Goal: Task Accomplishment & Management: Use online tool/utility

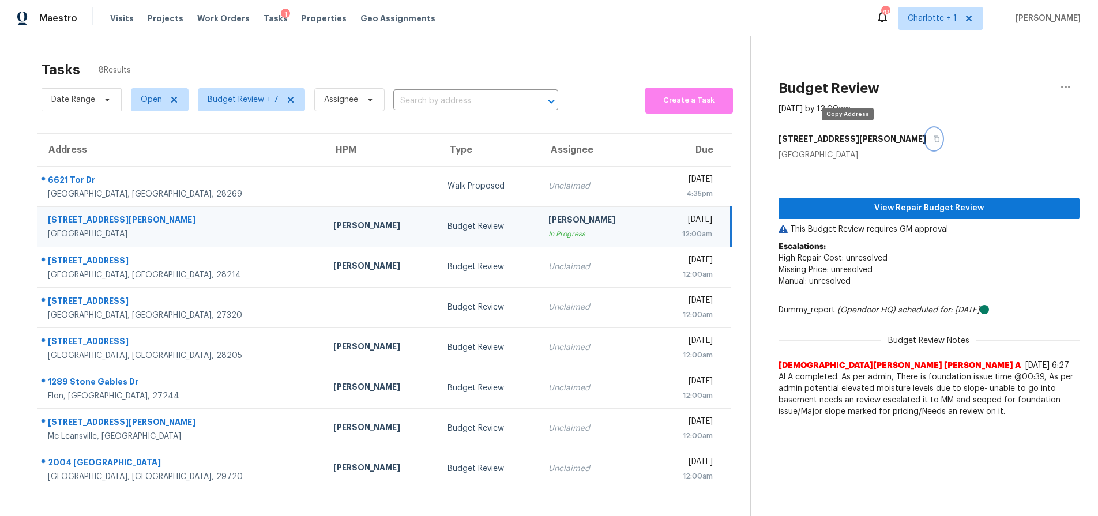
click at [933, 138] on icon "button" at bounding box center [936, 138] width 7 height 7
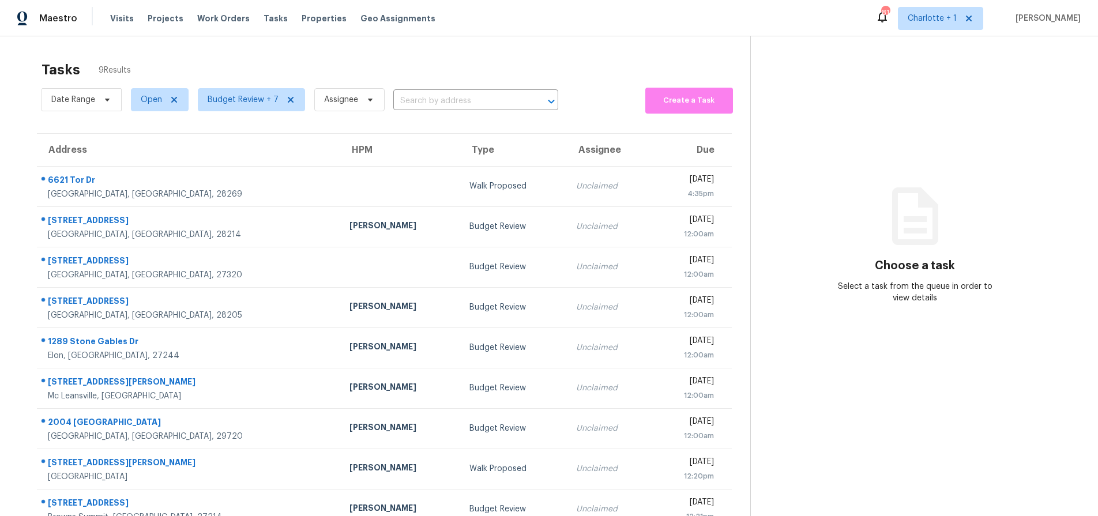
click at [218, 55] on div "Tasks 9 Results" at bounding box center [396, 70] width 709 height 30
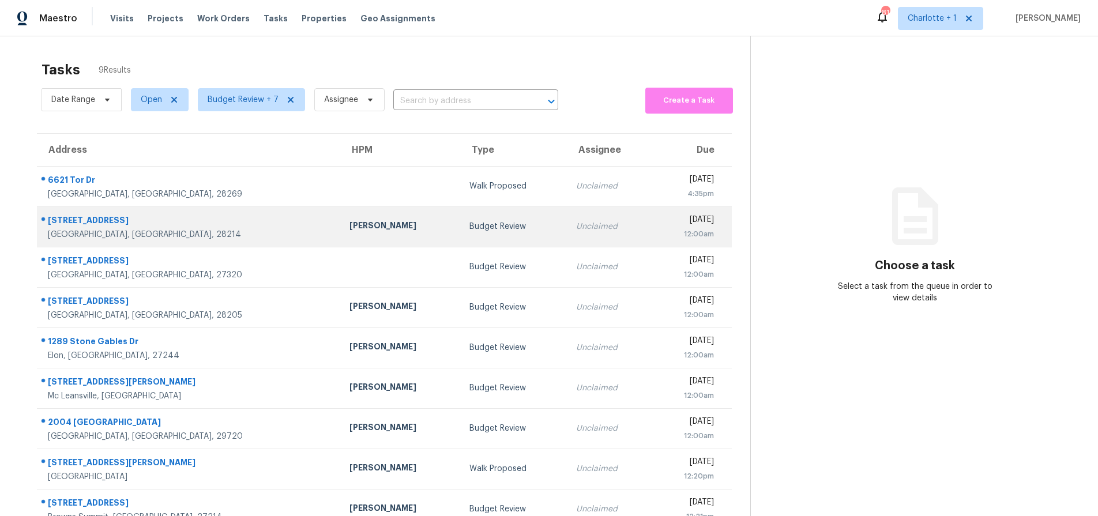
click at [208, 213] on div at bounding box center [183, 220] width 293 height 15
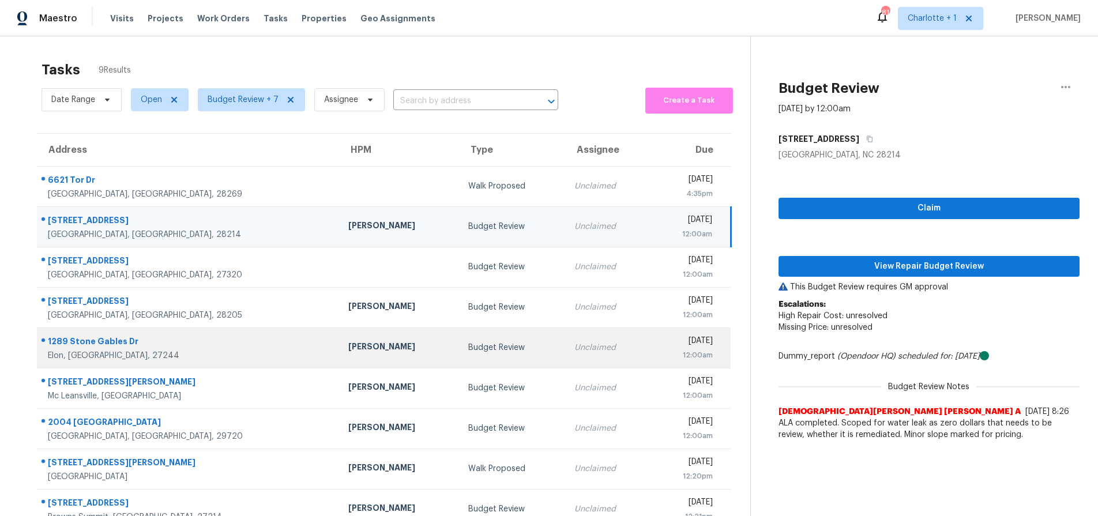
scroll to position [45, 0]
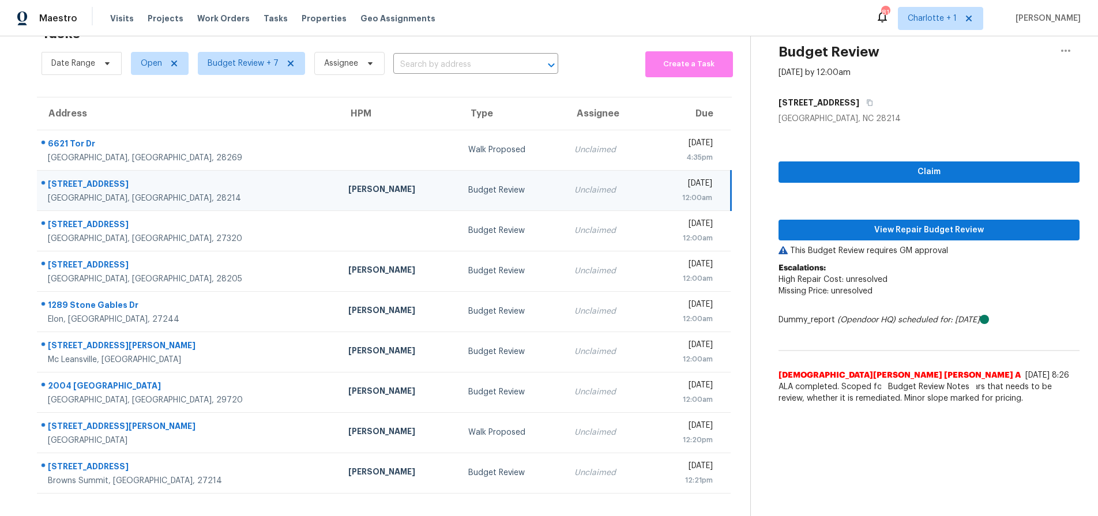
click at [339, 187] on td "[PERSON_NAME]" at bounding box center [399, 190] width 120 height 40
click at [873, 223] on span "View Repair Budget Review" at bounding box center [929, 230] width 282 height 14
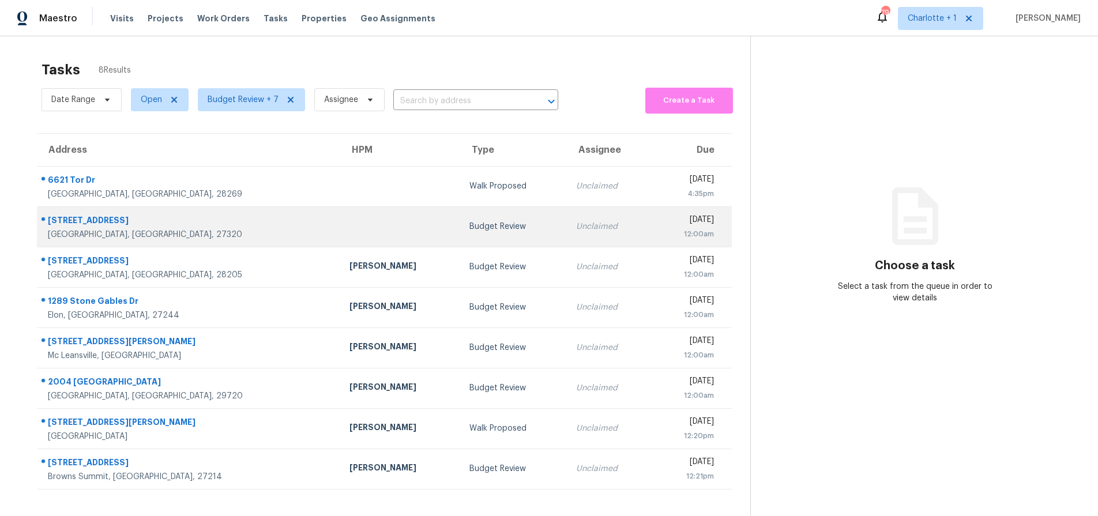
click at [340, 236] on td at bounding box center [400, 226] width 120 height 40
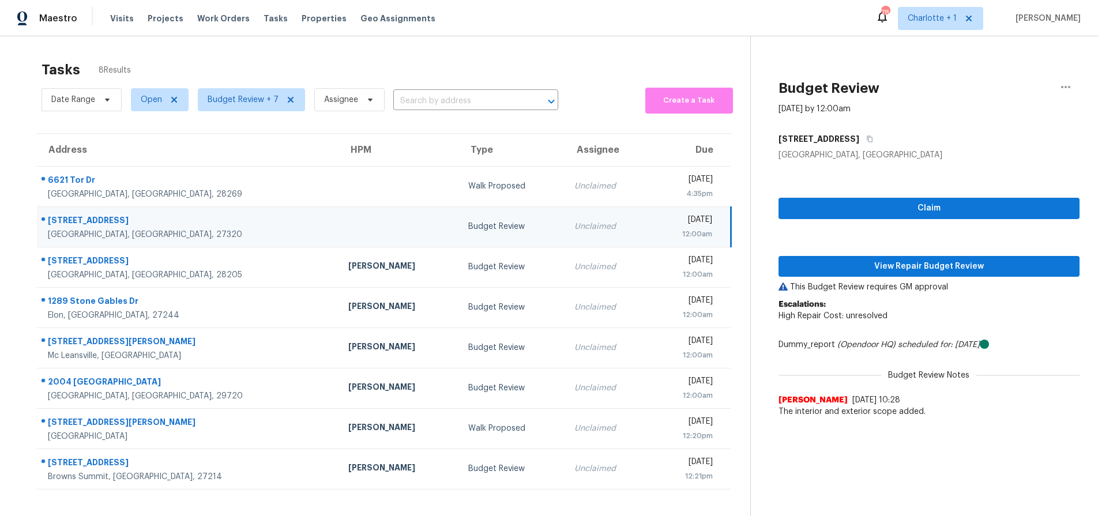
click at [348, 227] on div at bounding box center [398, 226] width 101 height 3
click at [840, 272] on span "View Repair Budget Review" at bounding box center [929, 266] width 282 height 14
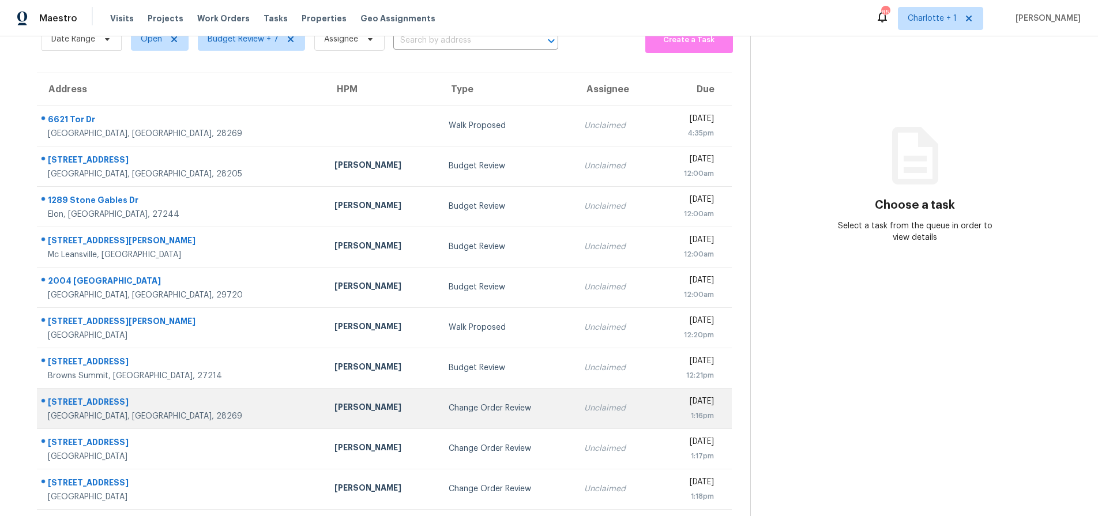
scroll to position [71, 0]
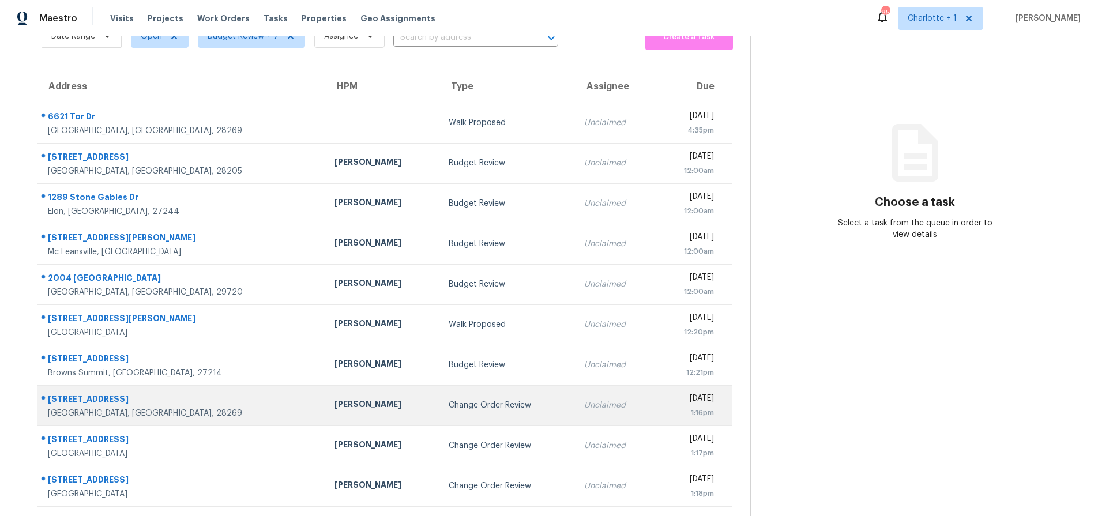
click at [334, 398] on div "Jason Bouque" at bounding box center [382, 405] width 96 height 14
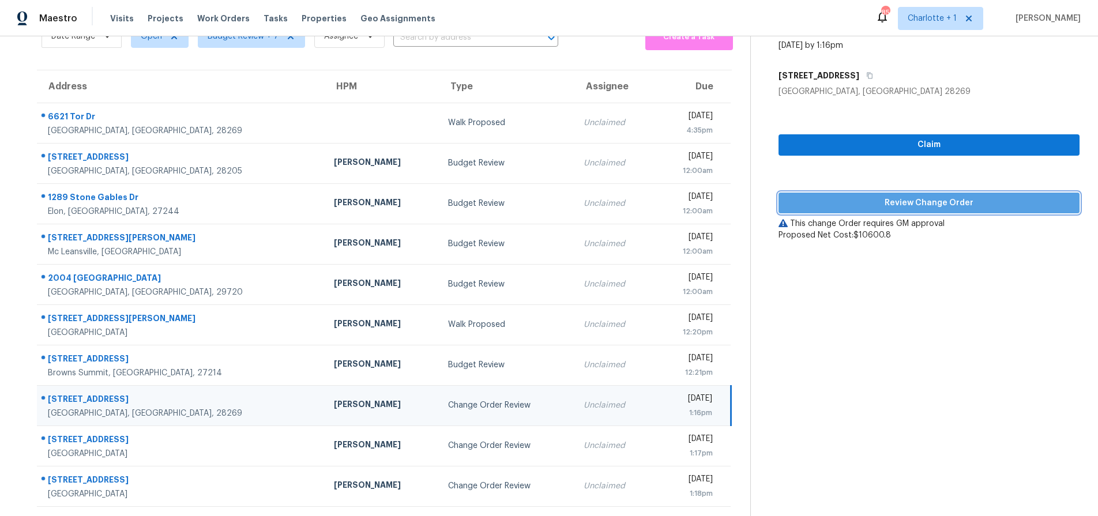
click at [909, 197] on span "Review Change Order" at bounding box center [929, 203] width 282 height 14
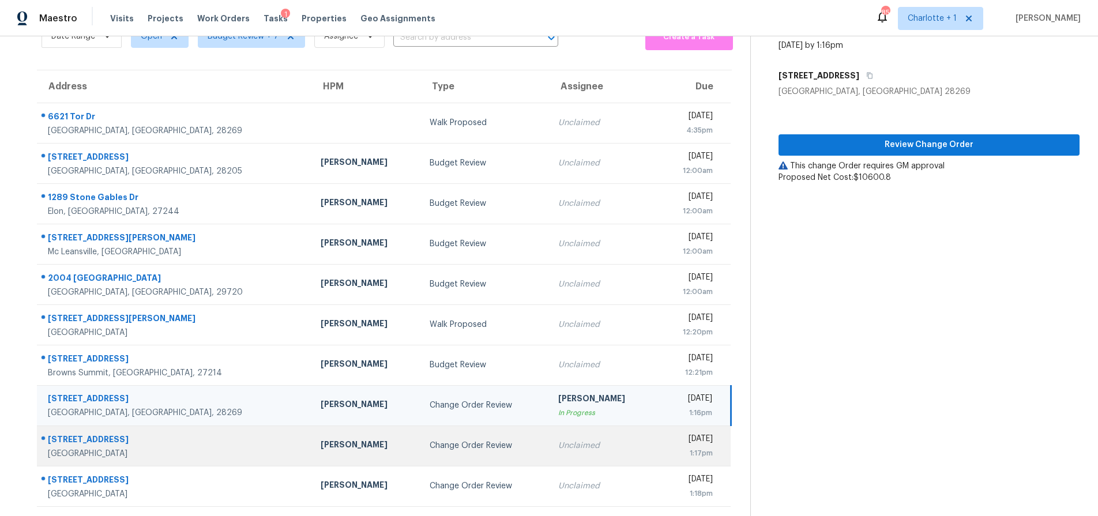
click at [169, 438] on div "502 Cherry St" at bounding box center [175, 441] width 254 height 14
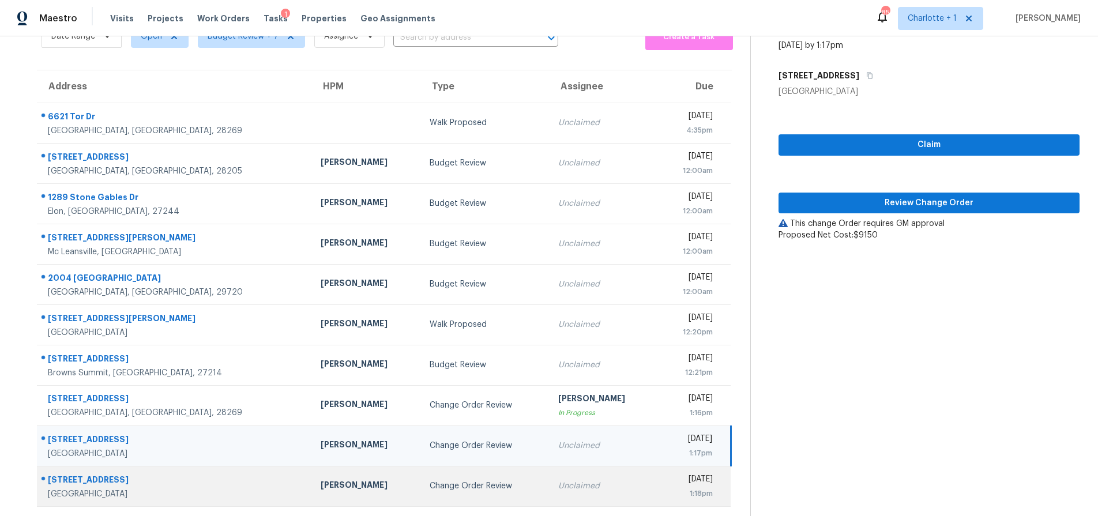
click at [453, 480] on div "Change Order Review" at bounding box center [485, 486] width 110 height 12
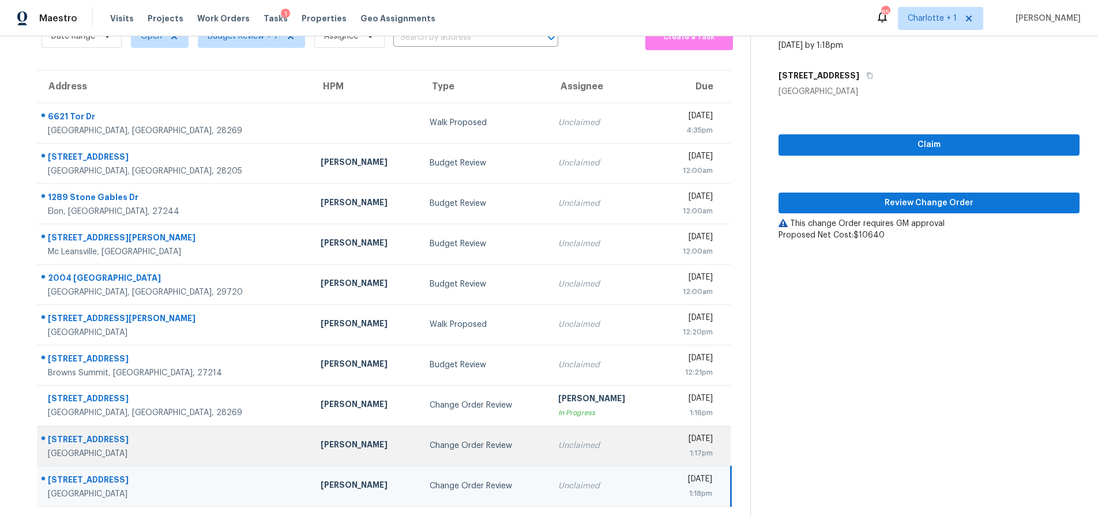
click at [165, 438] on div "502 Cherry St" at bounding box center [175, 441] width 254 height 14
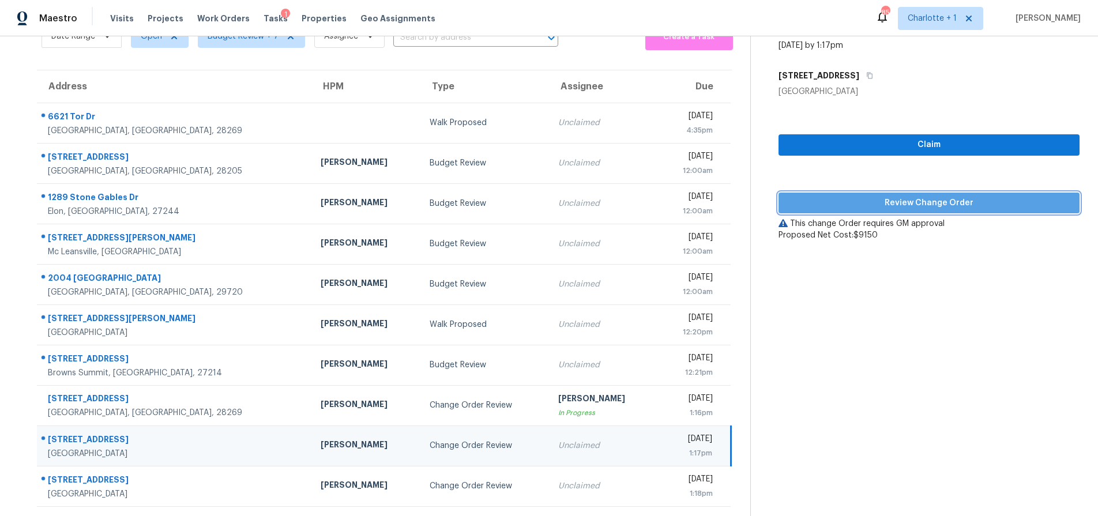
click at [920, 193] on button "Review Change Order" at bounding box center [928, 203] width 301 height 21
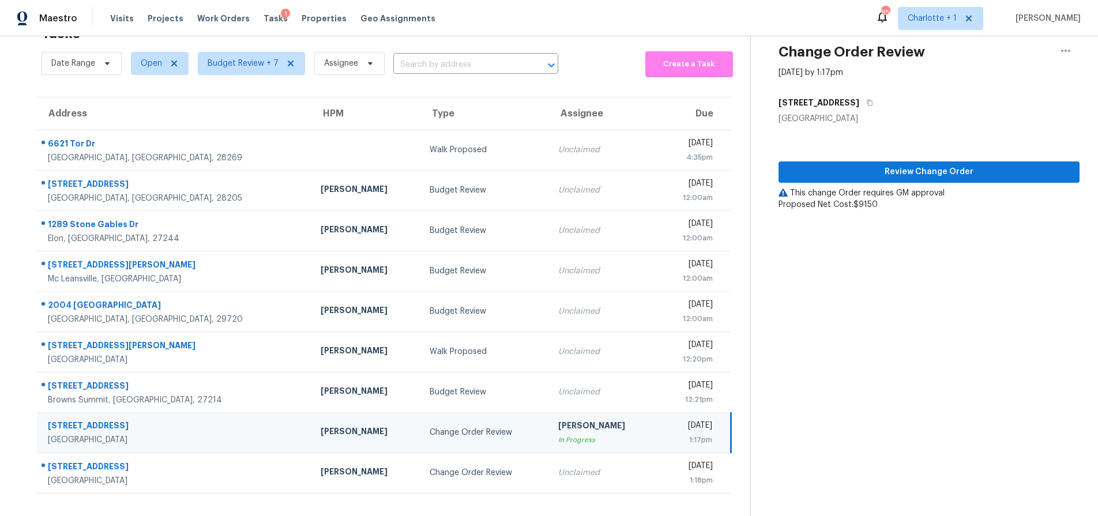
scroll to position [45, 0]
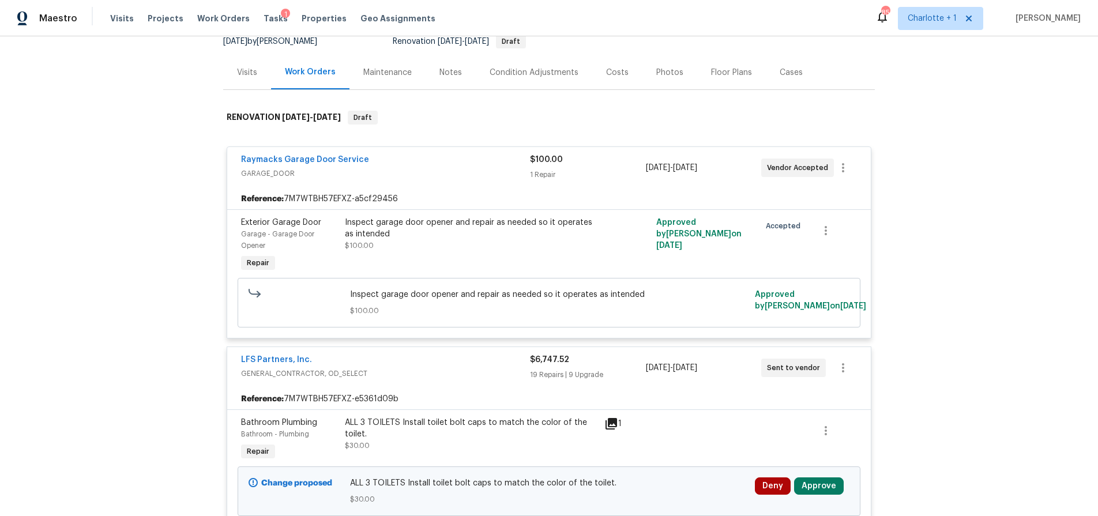
scroll to position [189, 0]
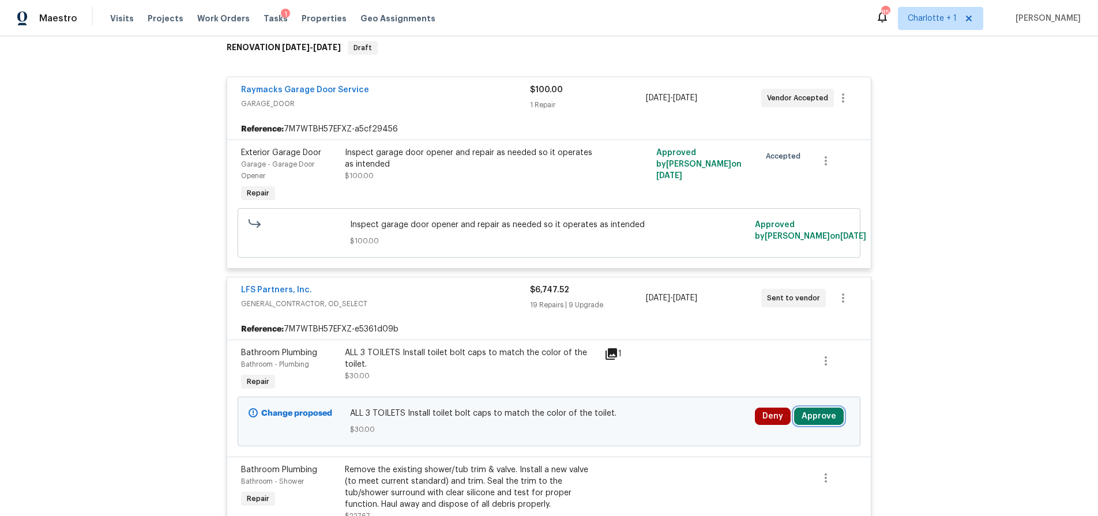
click at [816, 421] on button "Approve" at bounding box center [819, 416] width 50 height 17
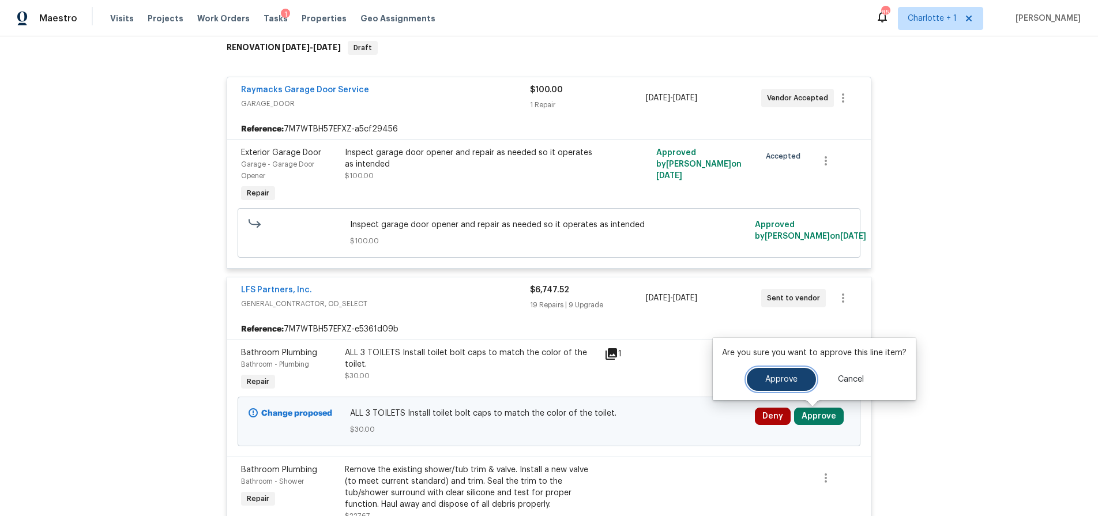
click at [789, 387] on button "Approve" at bounding box center [781, 379] width 69 height 23
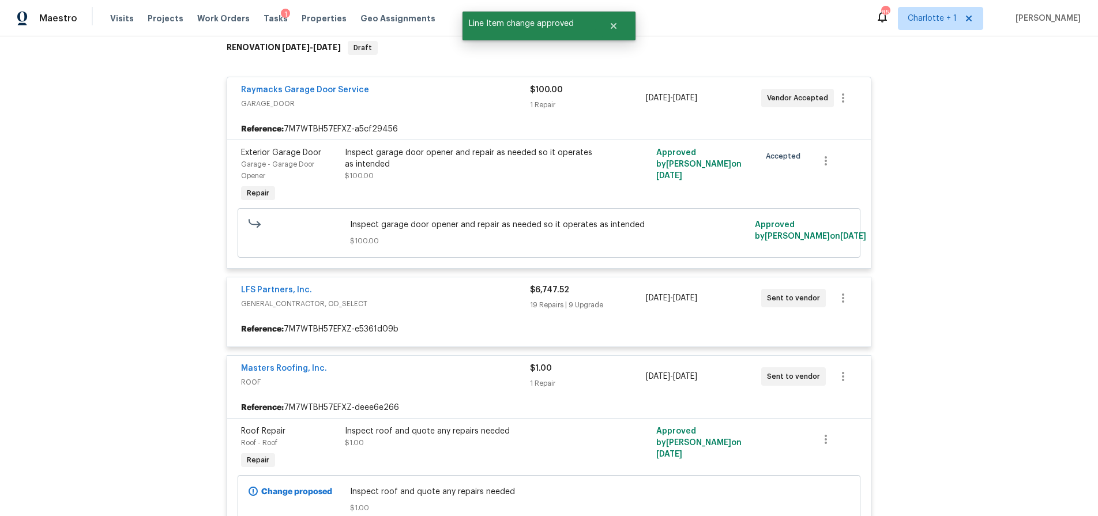
scroll to position [221, 0]
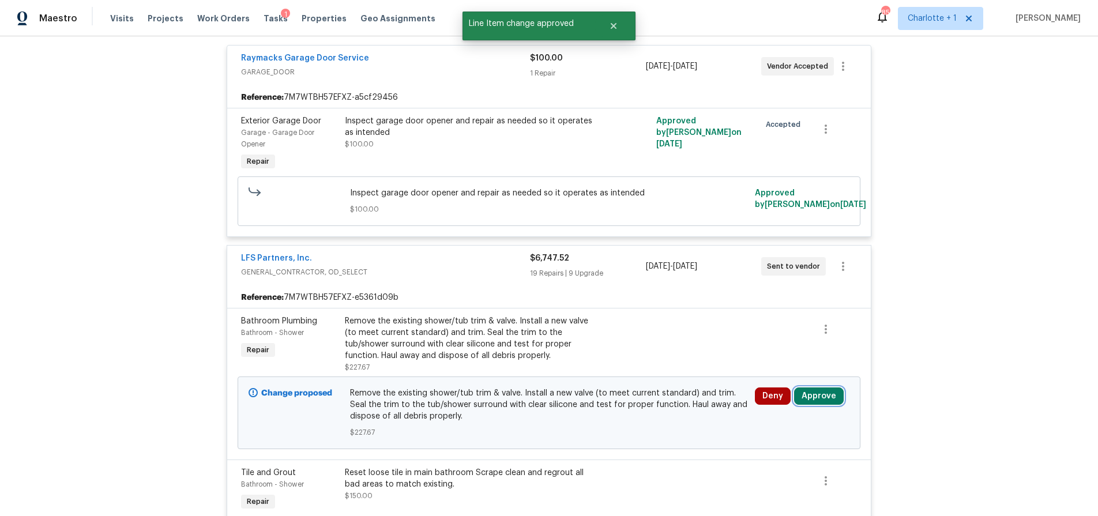
click at [815, 394] on button "Approve" at bounding box center [819, 395] width 50 height 17
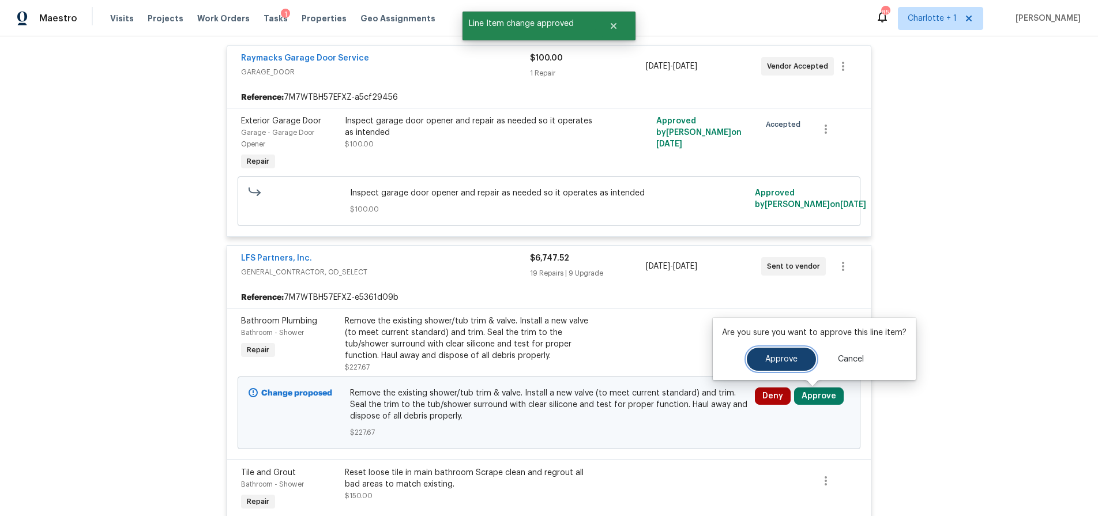
click at [764, 364] on button "Approve" at bounding box center [781, 359] width 69 height 23
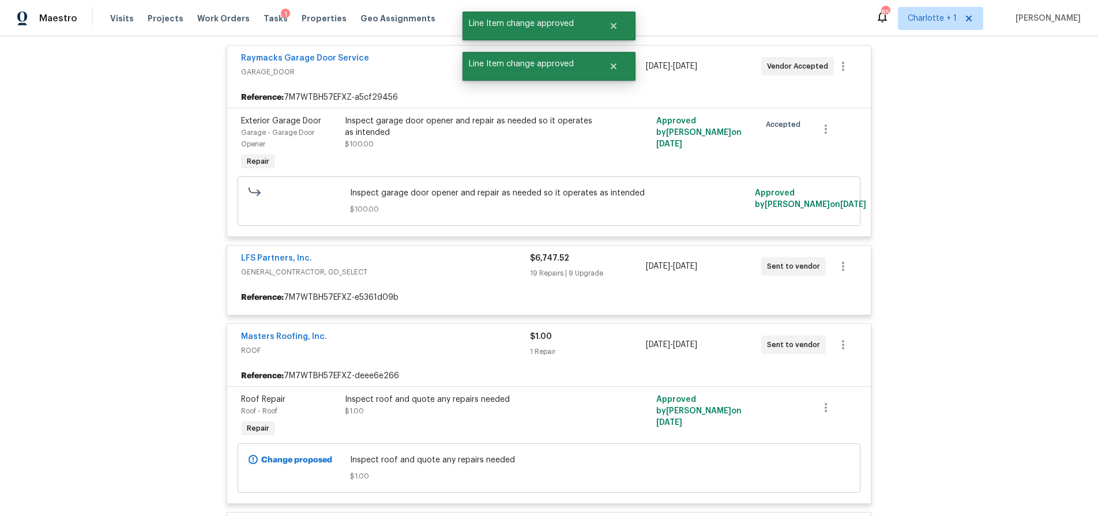
scroll to position [323, 0]
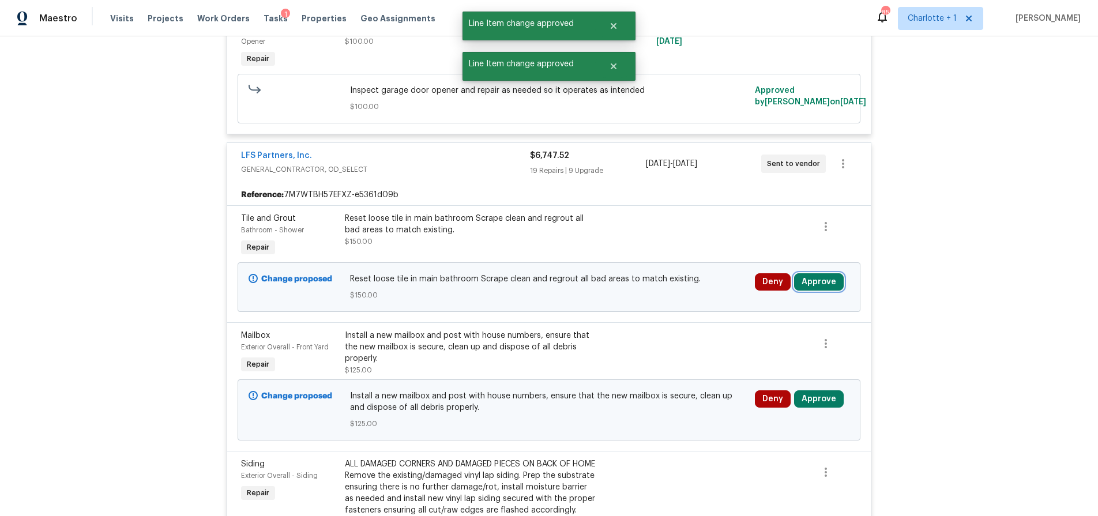
click at [820, 287] on button "Approve" at bounding box center [819, 281] width 50 height 17
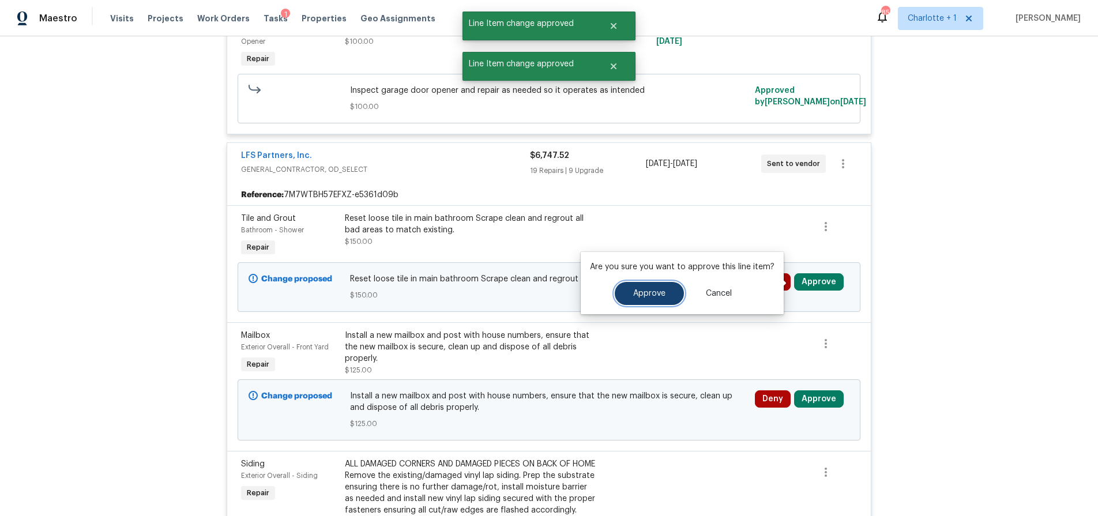
click at [665, 286] on button "Approve" at bounding box center [649, 293] width 69 height 23
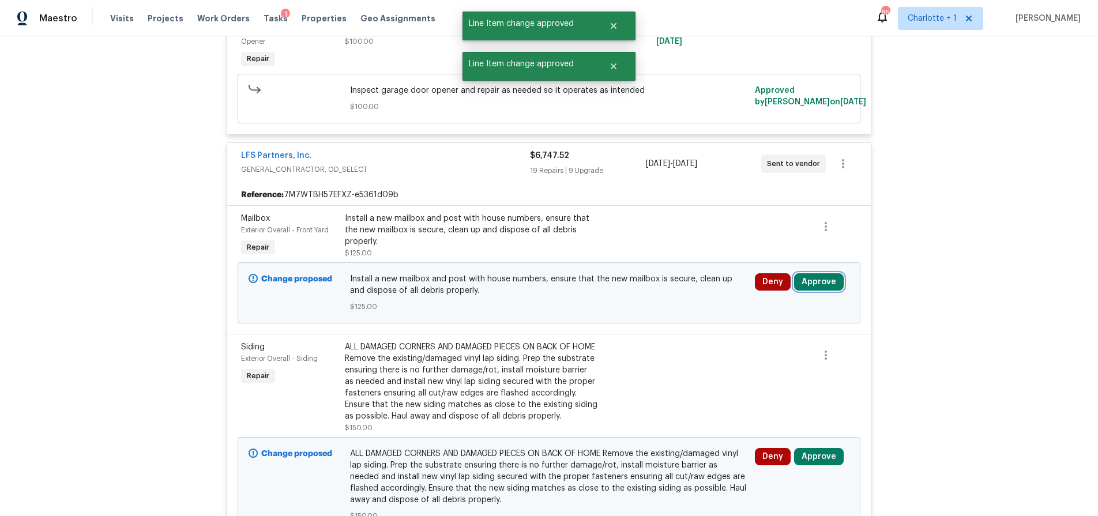
drag, startPoint x: 826, startPoint y: 278, endPoint x: 809, endPoint y: 277, distance: 16.2
click at [826, 278] on button "Approve" at bounding box center [819, 281] width 50 height 17
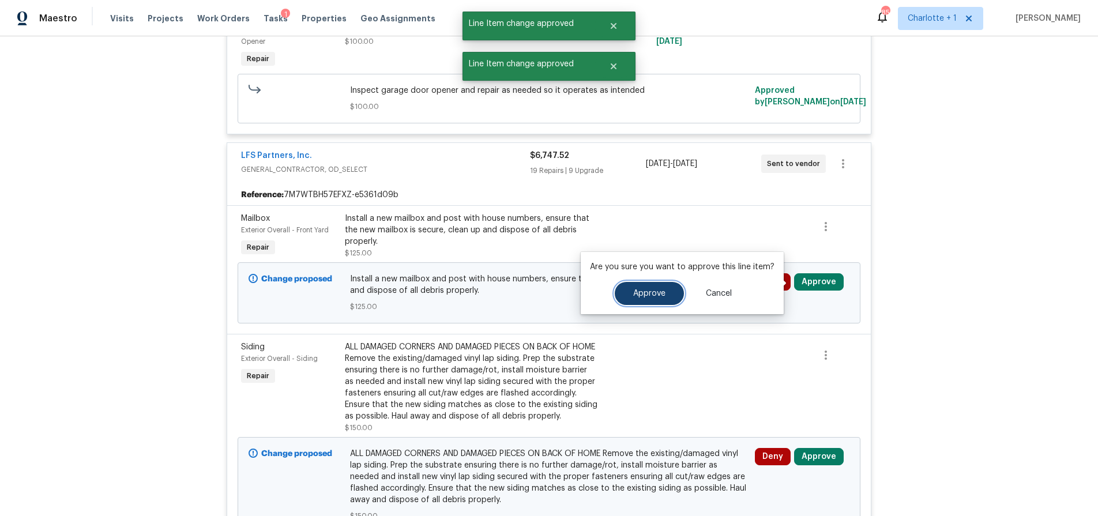
click at [650, 299] on button "Approve" at bounding box center [649, 293] width 69 height 23
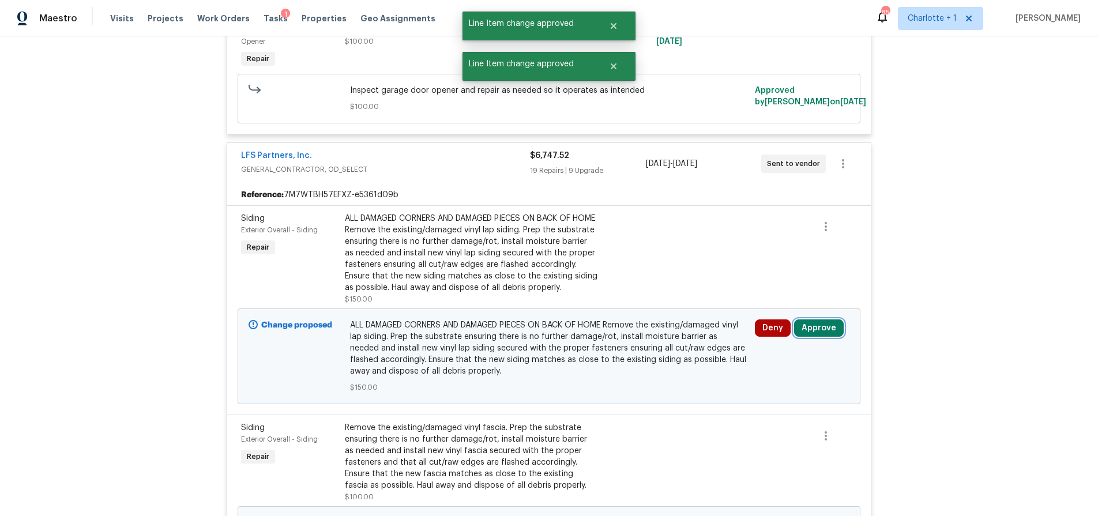
click at [811, 337] on button "Approve" at bounding box center [819, 327] width 50 height 17
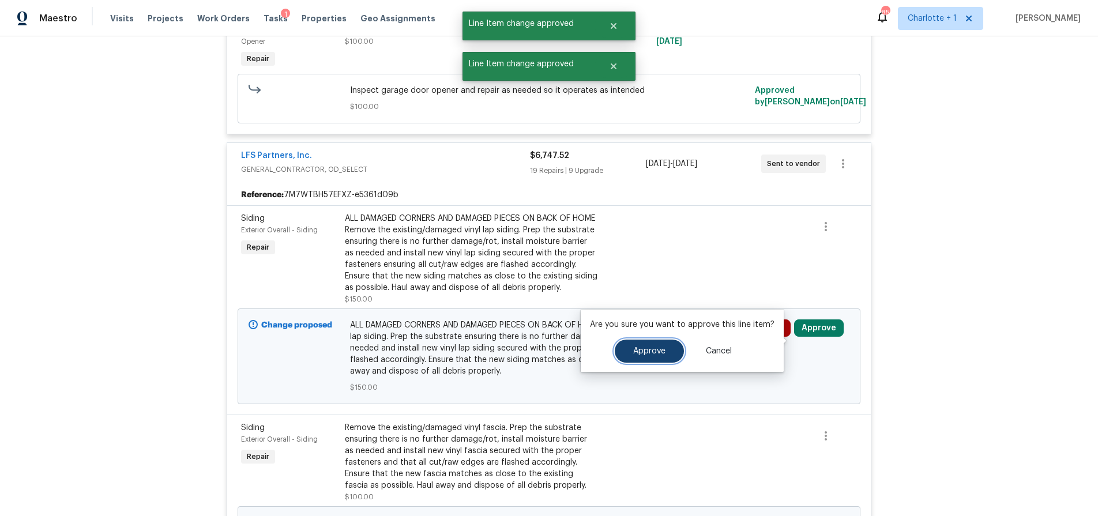
click at [639, 352] on span "Approve" at bounding box center [649, 351] width 32 height 9
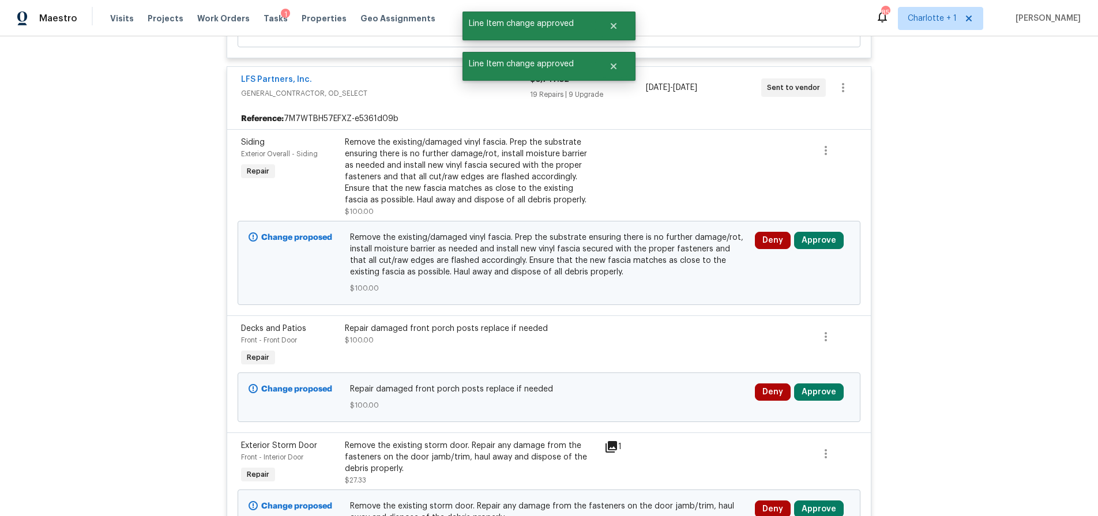
scroll to position [408, 0]
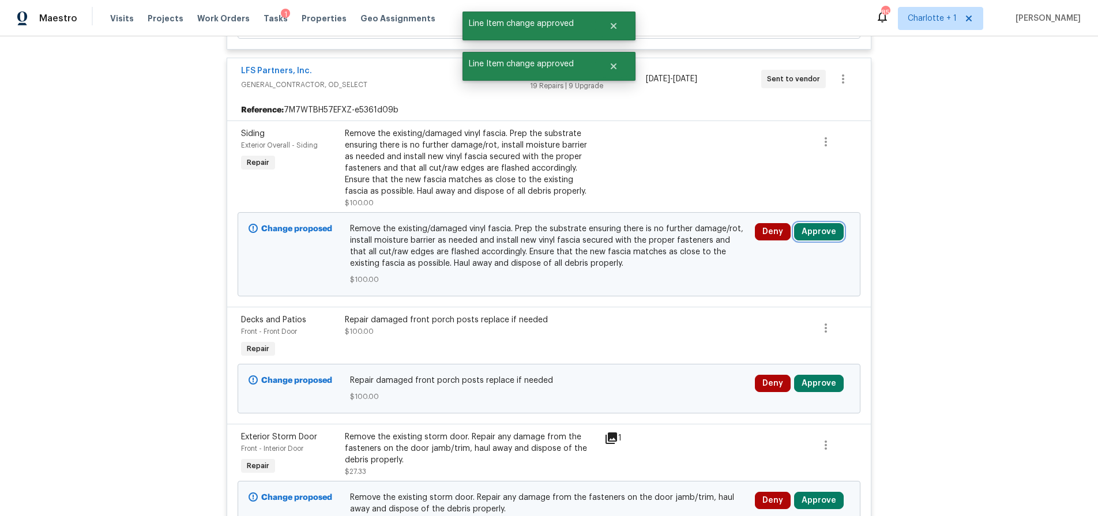
click at [794, 233] on button "Approve" at bounding box center [819, 231] width 50 height 17
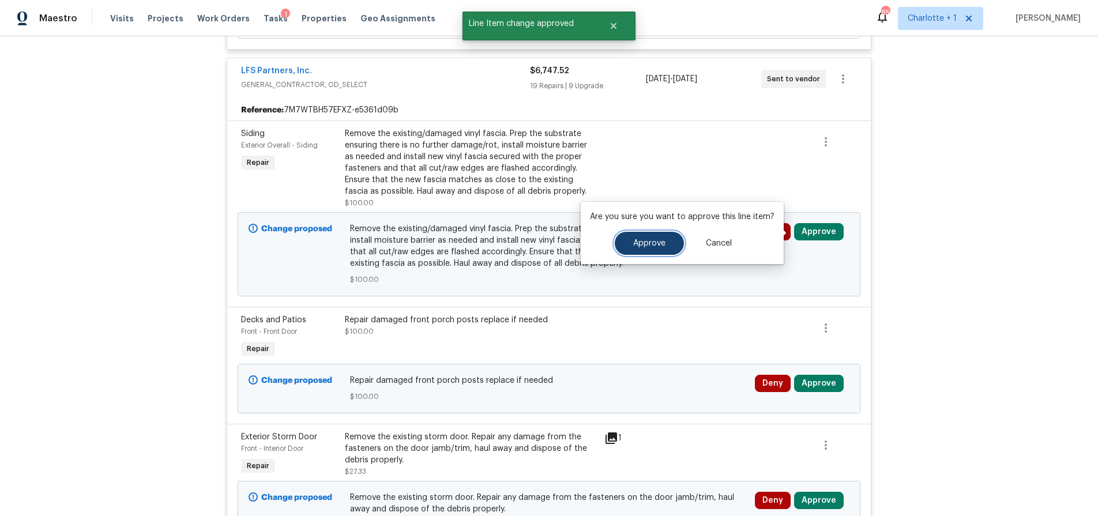
click at [658, 241] on span "Approve" at bounding box center [649, 243] width 32 height 9
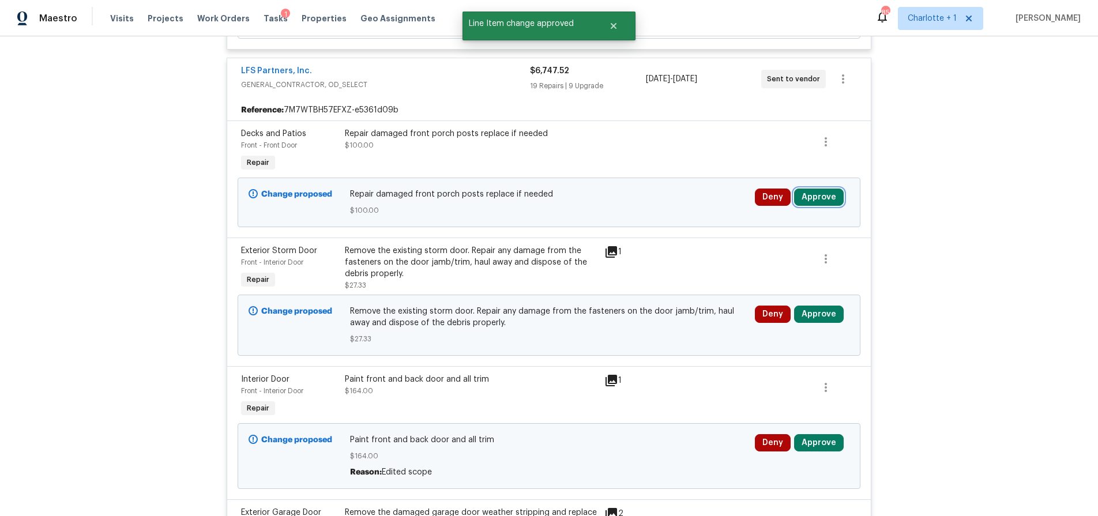
click at [809, 205] on button "Approve" at bounding box center [819, 197] width 50 height 17
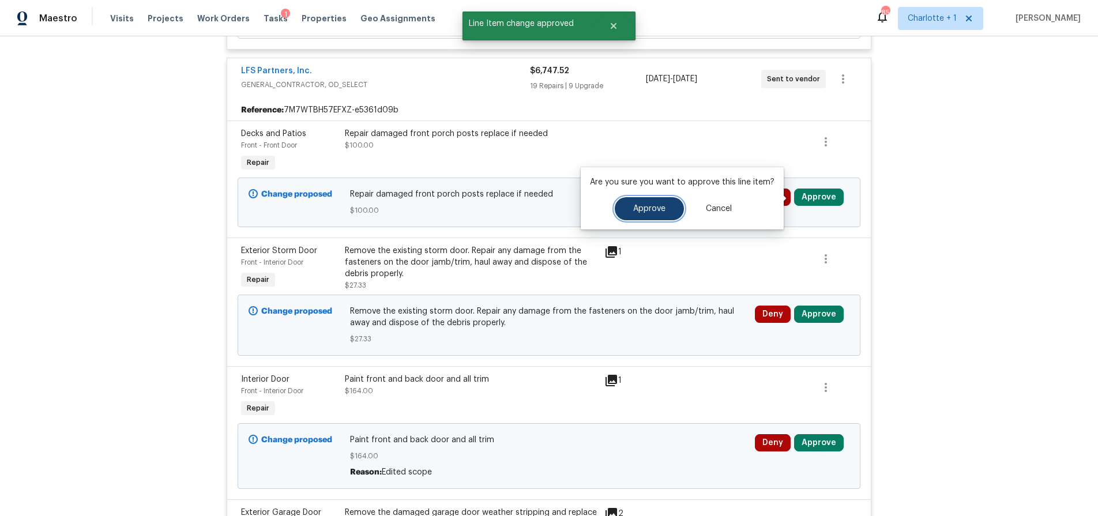
click at [652, 213] on button "Approve" at bounding box center [649, 208] width 69 height 23
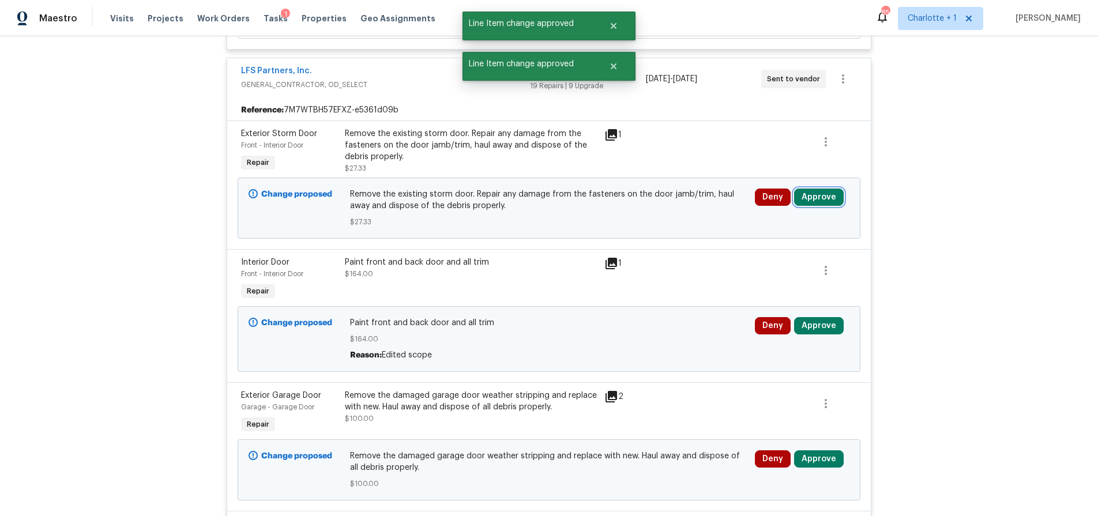
click at [815, 203] on button "Approve" at bounding box center [819, 197] width 50 height 17
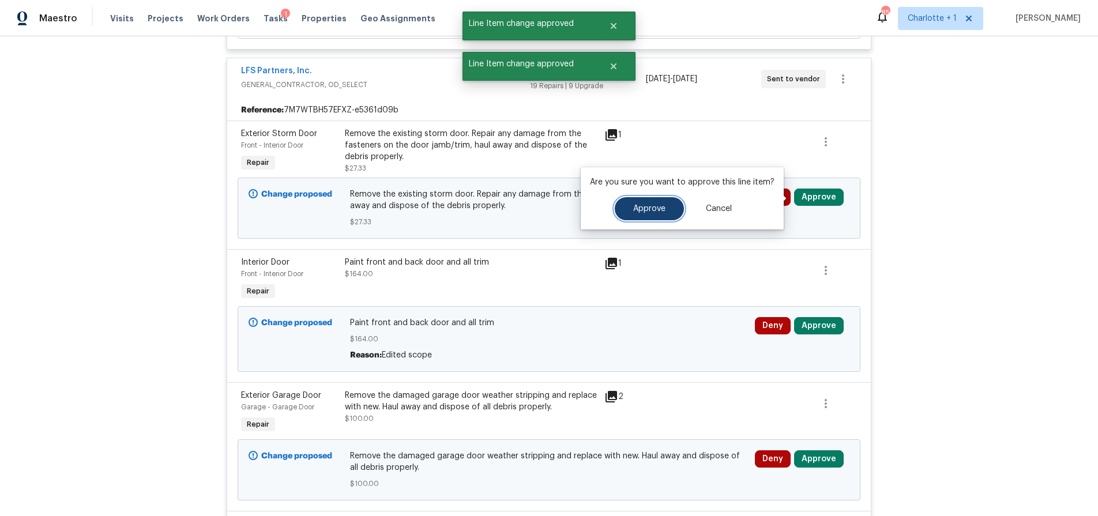
click at [642, 210] on span "Approve" at bounding box center [649, 209] width 32 height 9
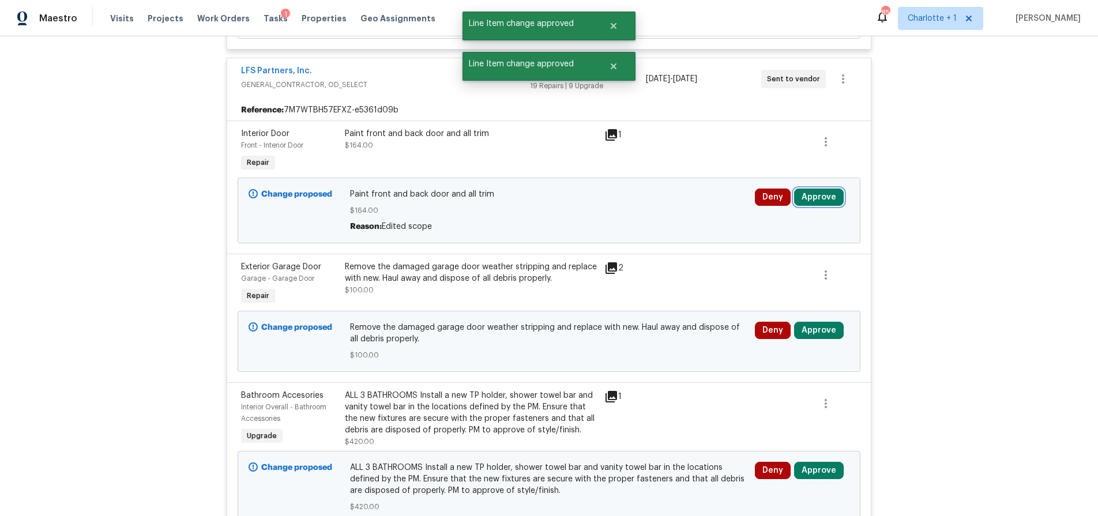
click at [811, 196] on button "Approve" at bounding box center [819, 197] width 50 height 17
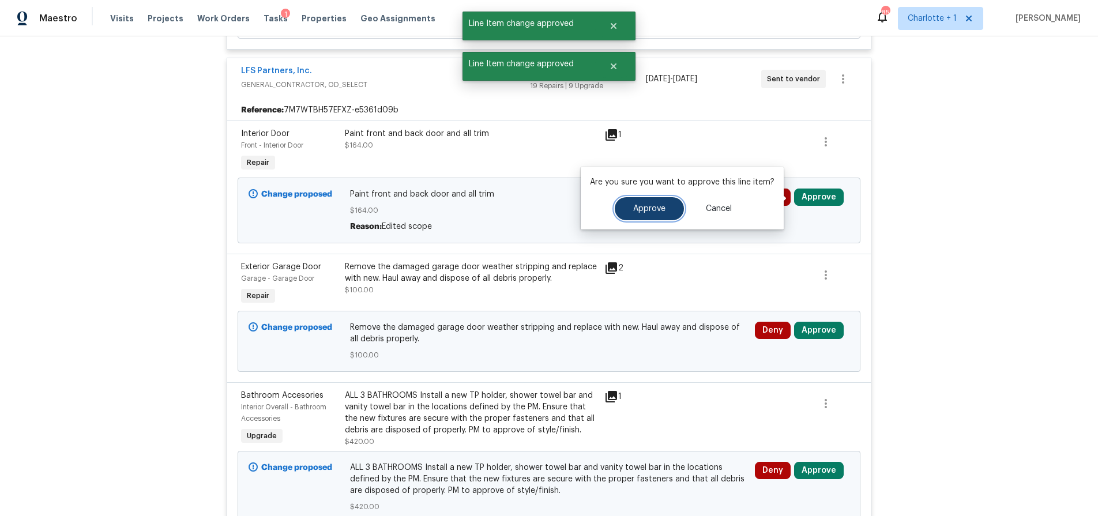
click at [658, 208] on span "Approve" at bounding box center [649, 209] width 32 height 9
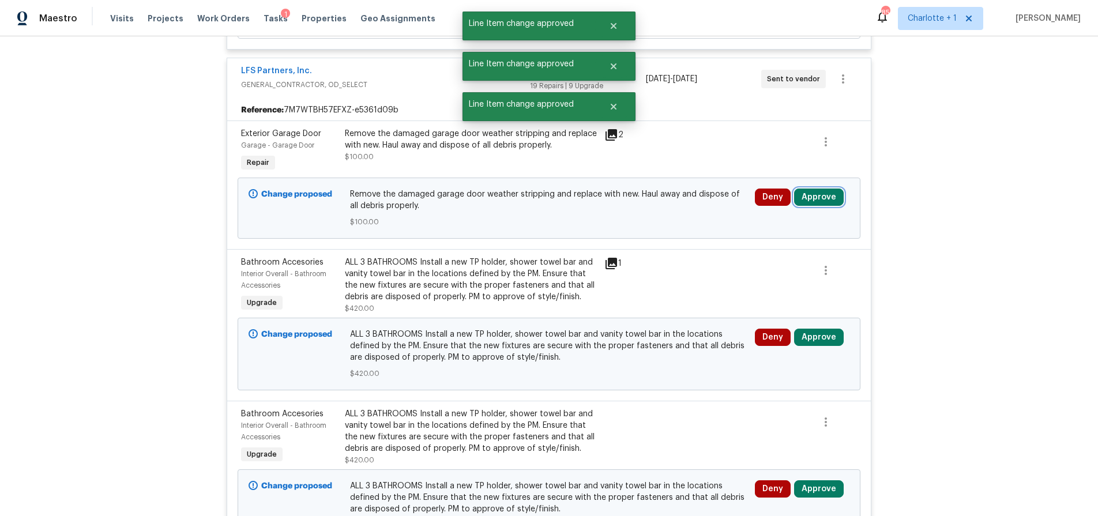
click at [815, 193] on button "Approve" at bounding box center [819, 197] width 50 height 17
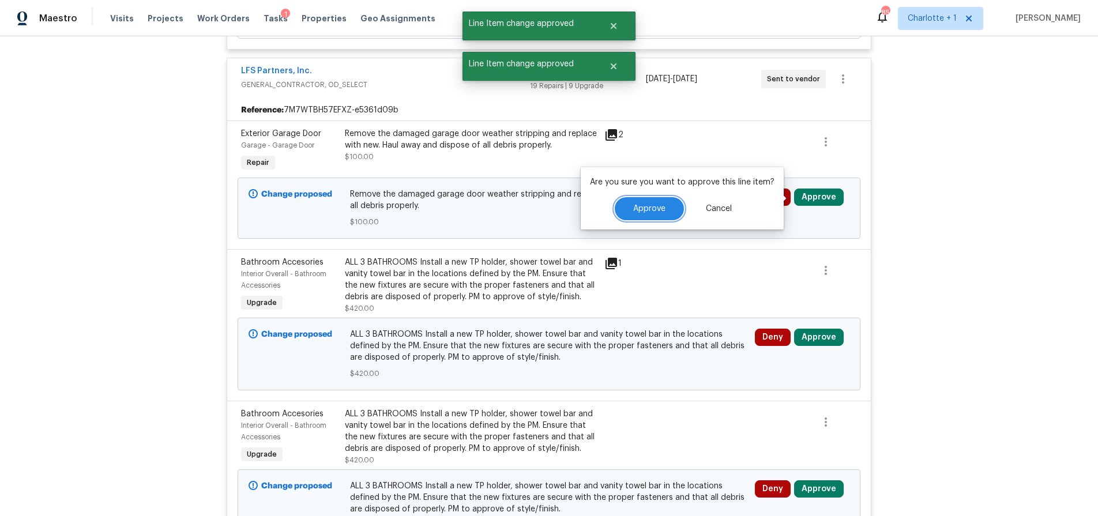
click at [663, 206] on button "Approve" at bounding box center [649, 208] width 69 height 23
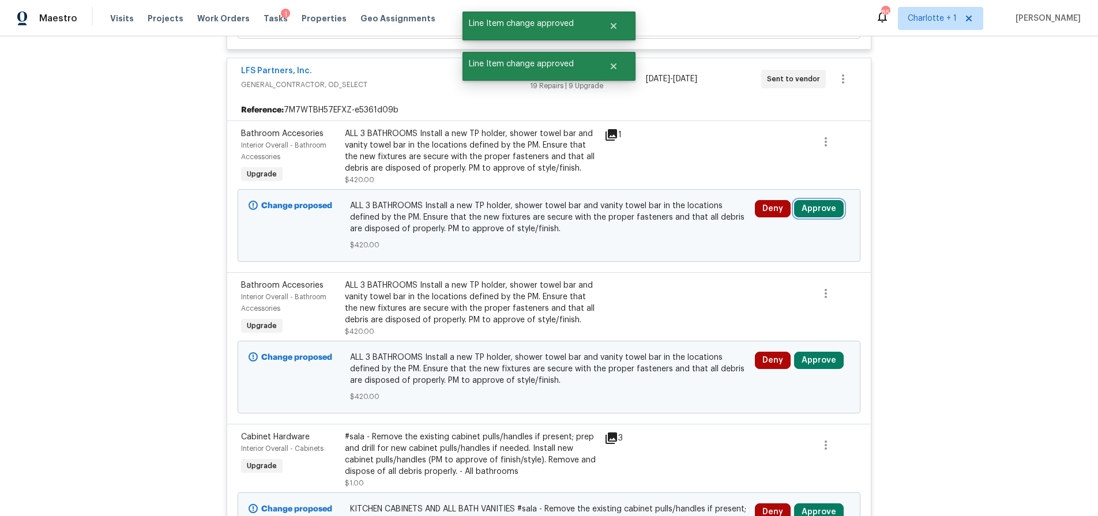
click at [813, 208] on button "Approve" at bounding box center [819, 208] width 50 height 17
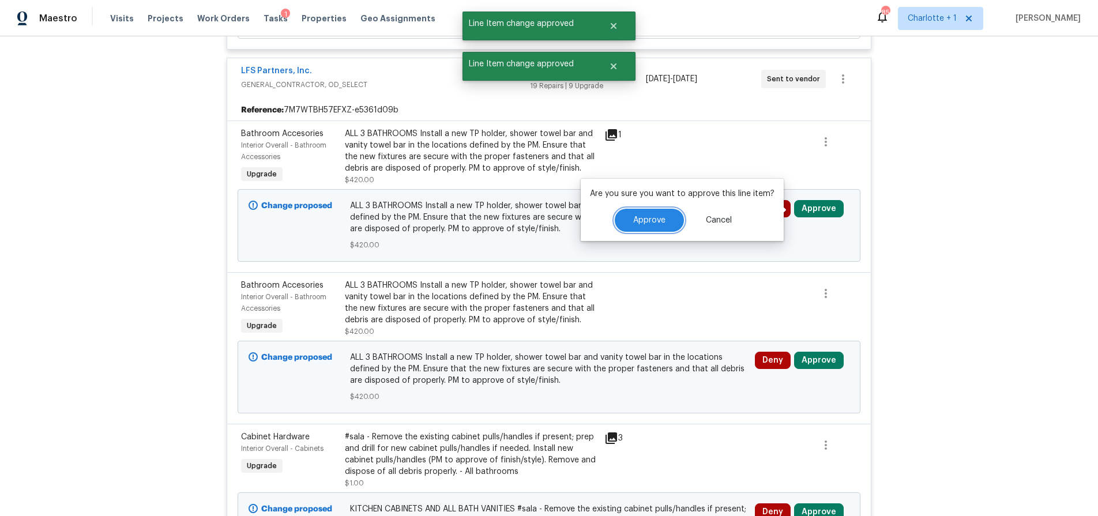
click at [653, 225] on button "Approve" at bounding box center [649, 220] width 69 height 23
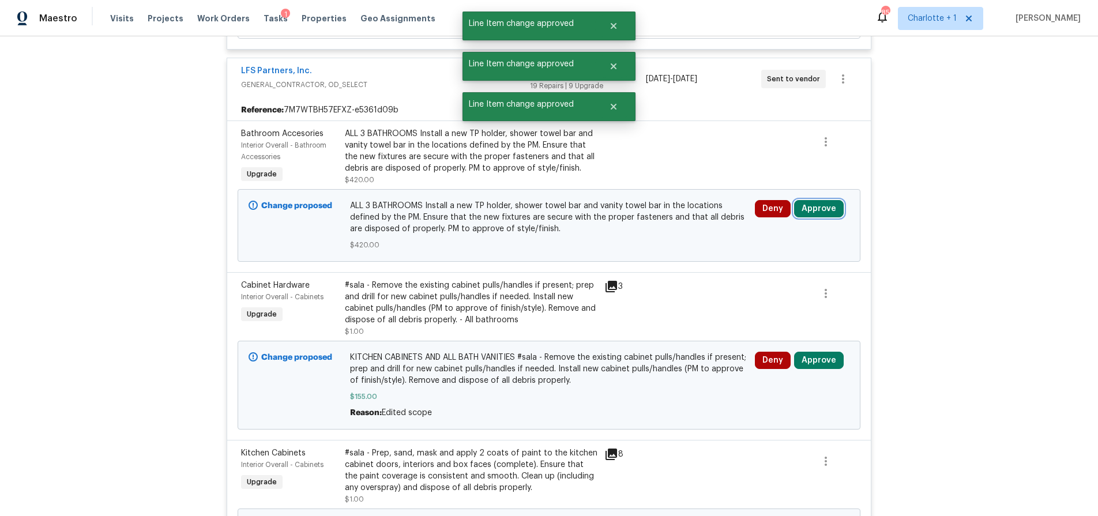
click at [819, 212] on button "Approve" at bounding box center [819, 208] width 50 height 17
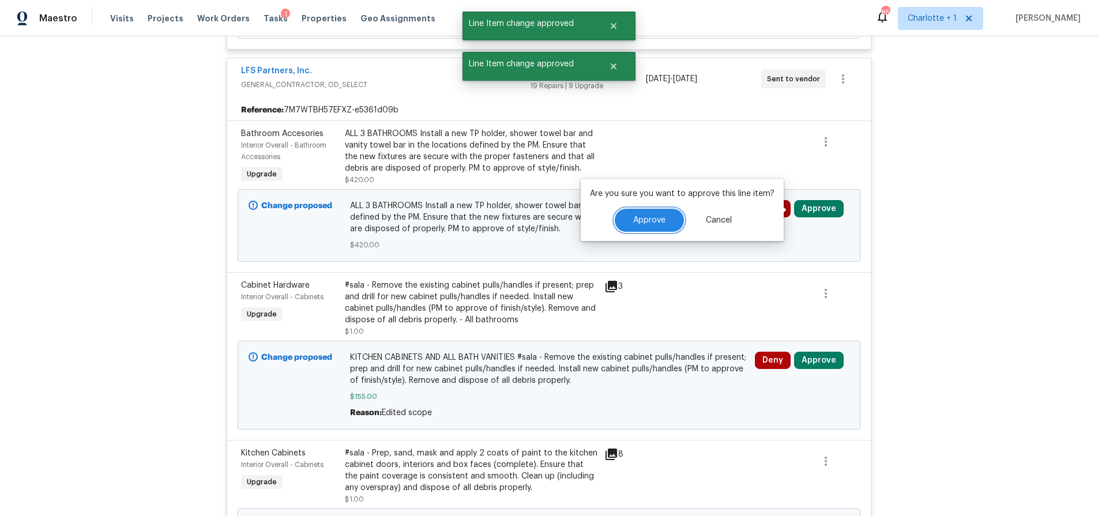
click at [667, 220] on button "Approve" at bounding box center [649, 220] width 69 height 23
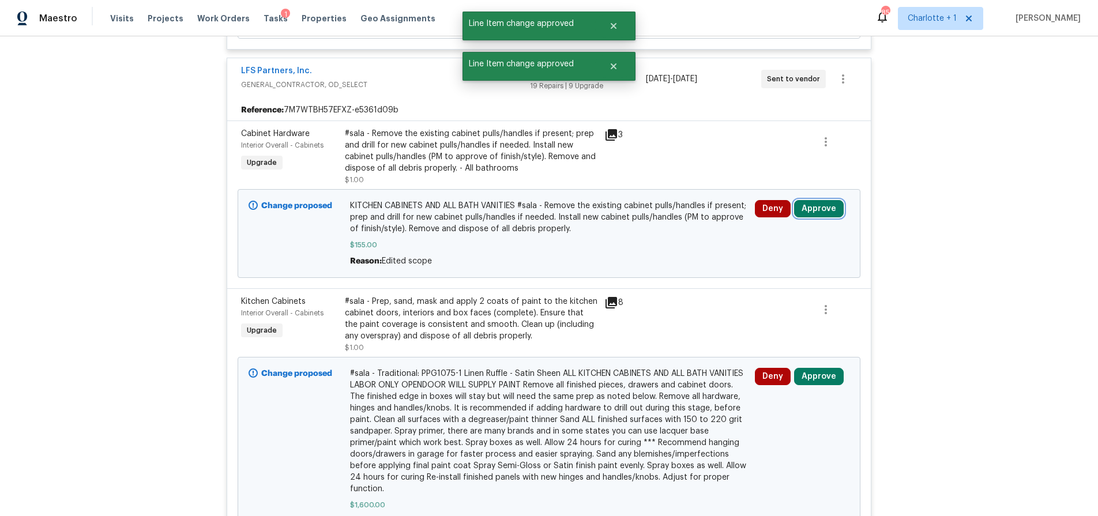
click at [807, 212] on button "Approve" at bounding box center [819, 208] width 50 height 17
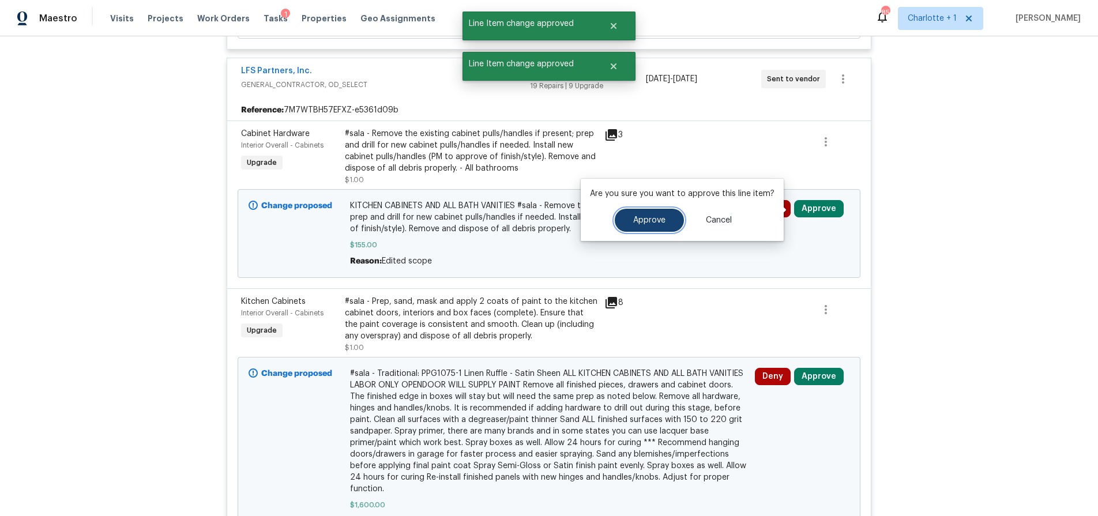
click at [659, 223] on span "Approve" at bounding box center [649, 220] width 32 height 9
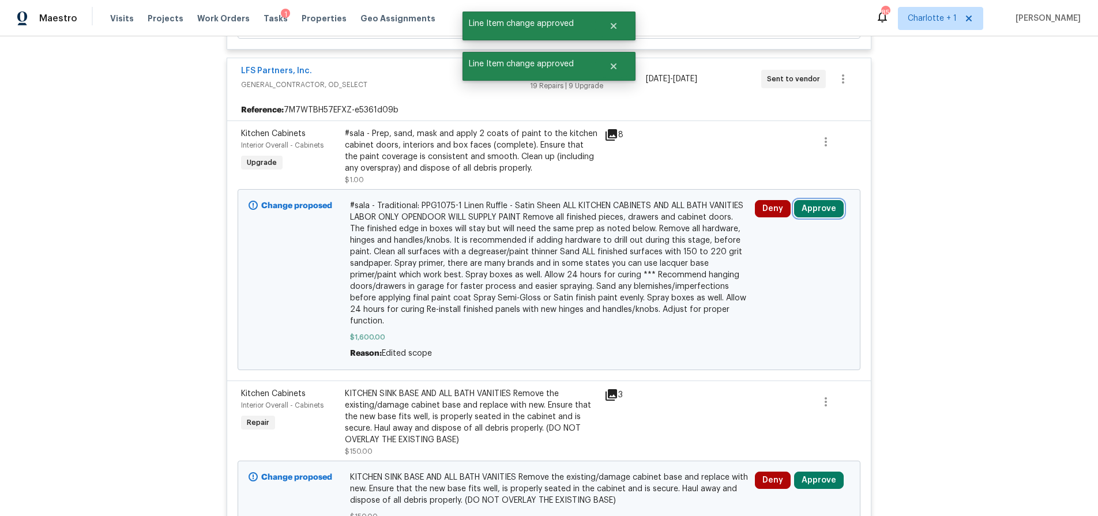
click at [812, 209] on button "Approve" at bounding box center [819, 208] width 50 height 17
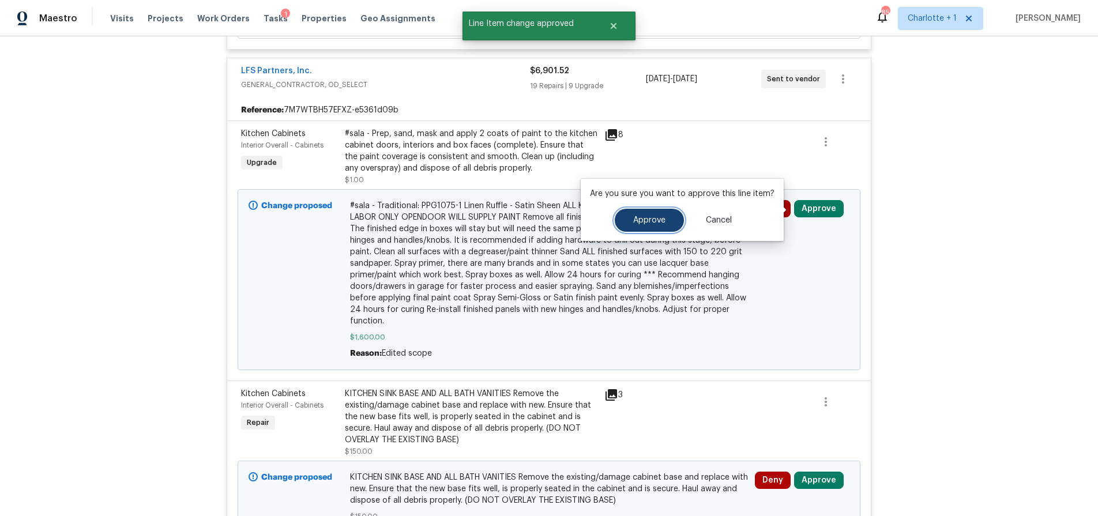
click at [655, 216] on span "Approve" at bounding box center [649, 220] width 32 height 9
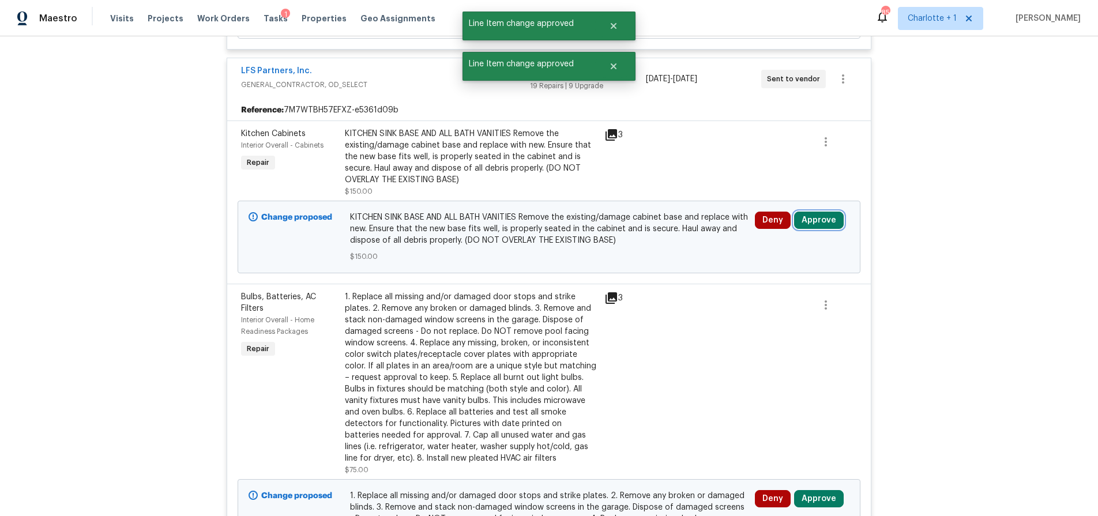
click at [819, 218] on button "Approve" at bounding box center [819, 220] width 50 height 17
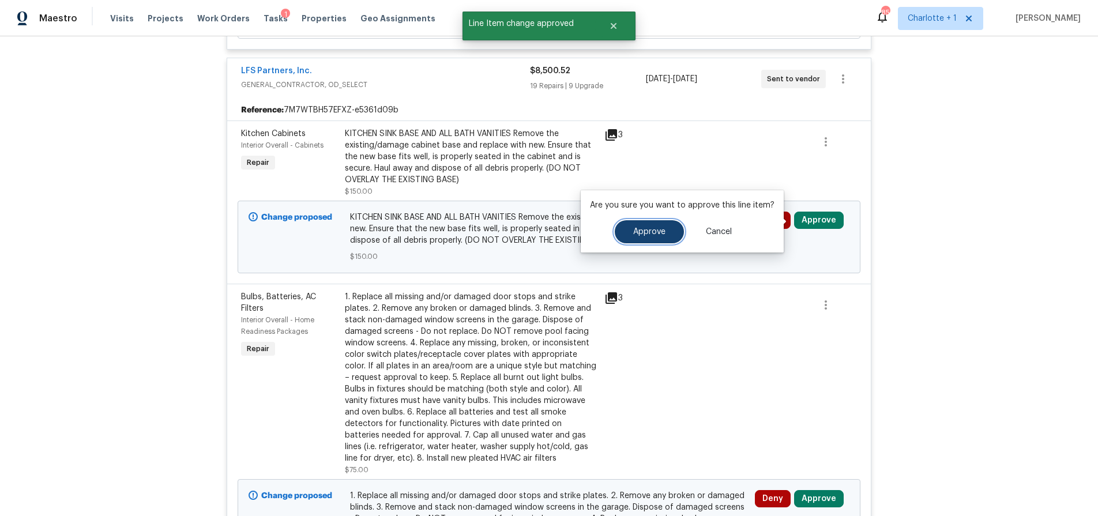
click at [665, 227] on button "Approve" at bounding box center [649, 231] width 69 height 23
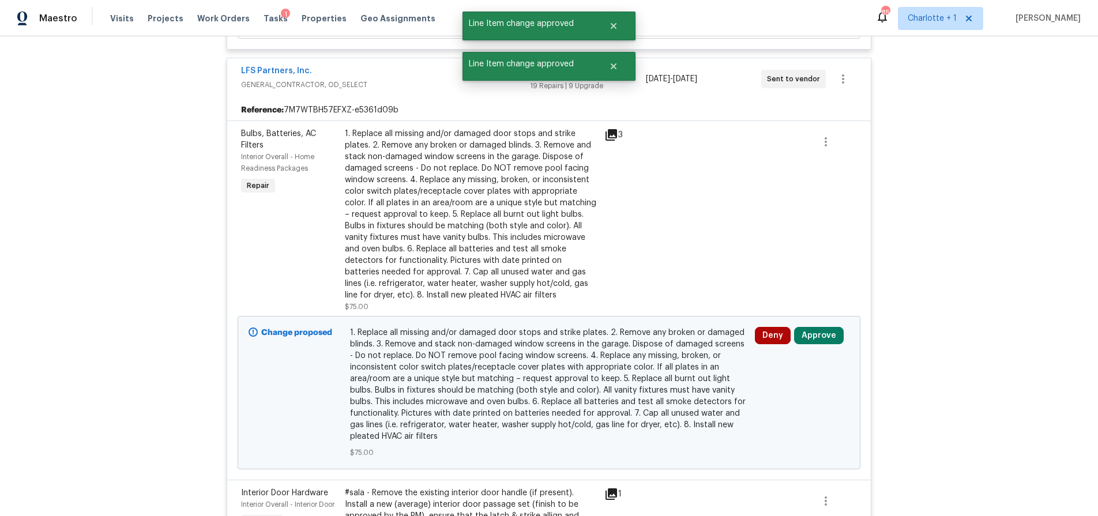
click at [817, 326] on div "Deny Approve" at bounding box center [801, 392] width 101 height 138
click at [817, 330] on button "Approve" at bounding box center [819, 335] width 50 height 17
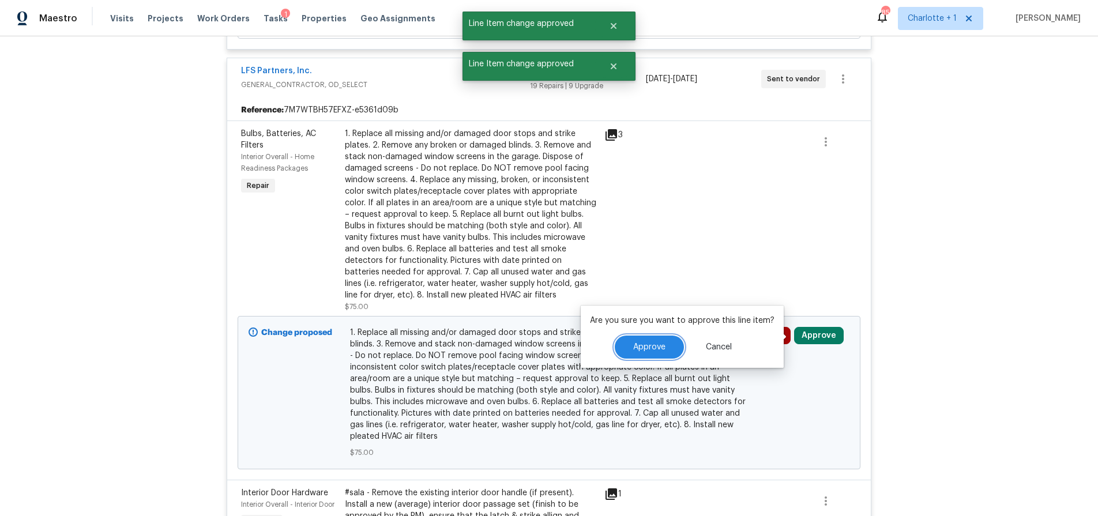
click at [661, 352] on button "Approve" at bounding box center [649, 347] width 69 height 23
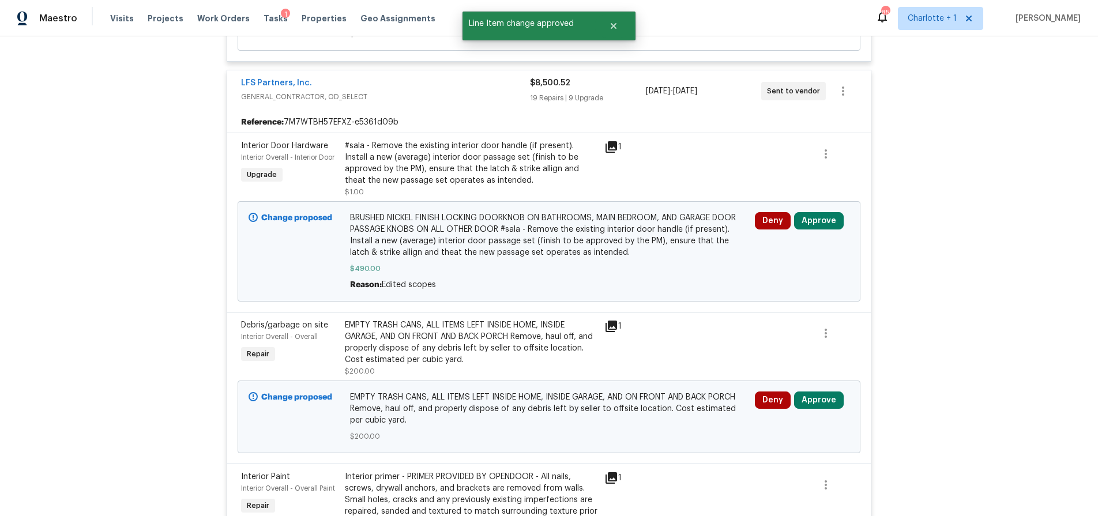
scroll to position [395, 0]
click at [809, 215] on button "Approve" at bounding box center [819, 221] width 50 height 17
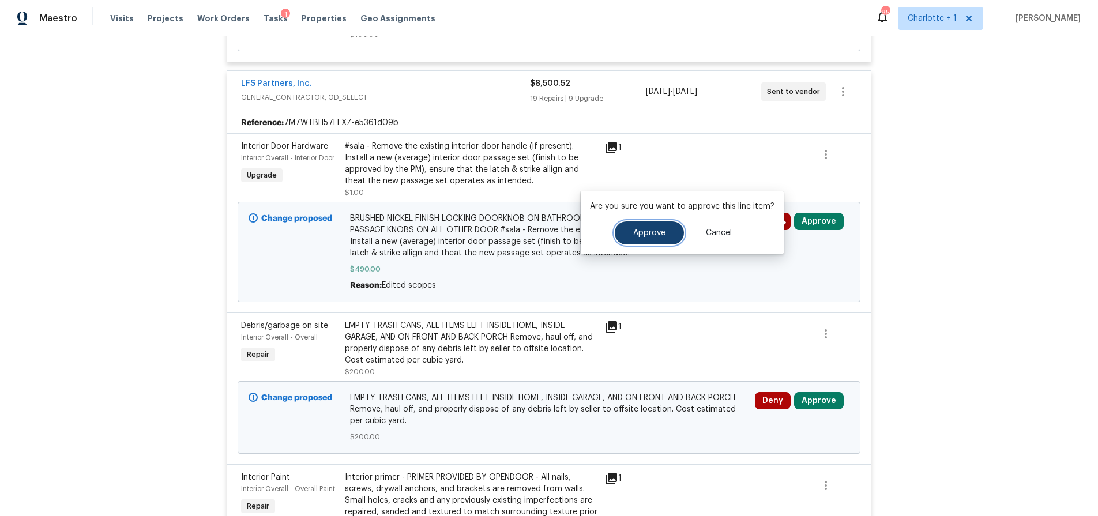
click at [676, 230] on button "Approve" at bounding box center [649, 232] width 69 height 23
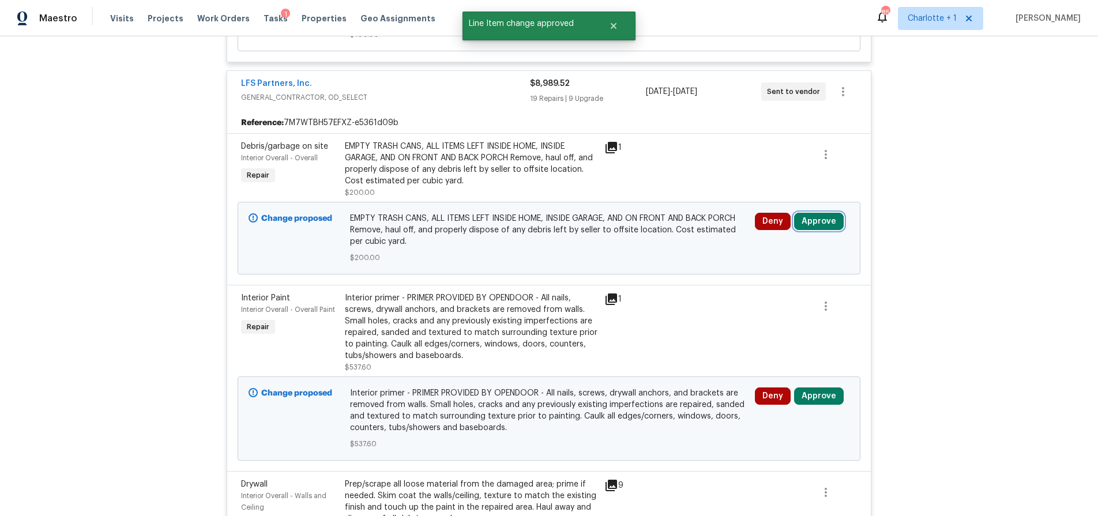
click at [822, 220] on button "Approve" at bounding box center [819, 221] width 50 height 17
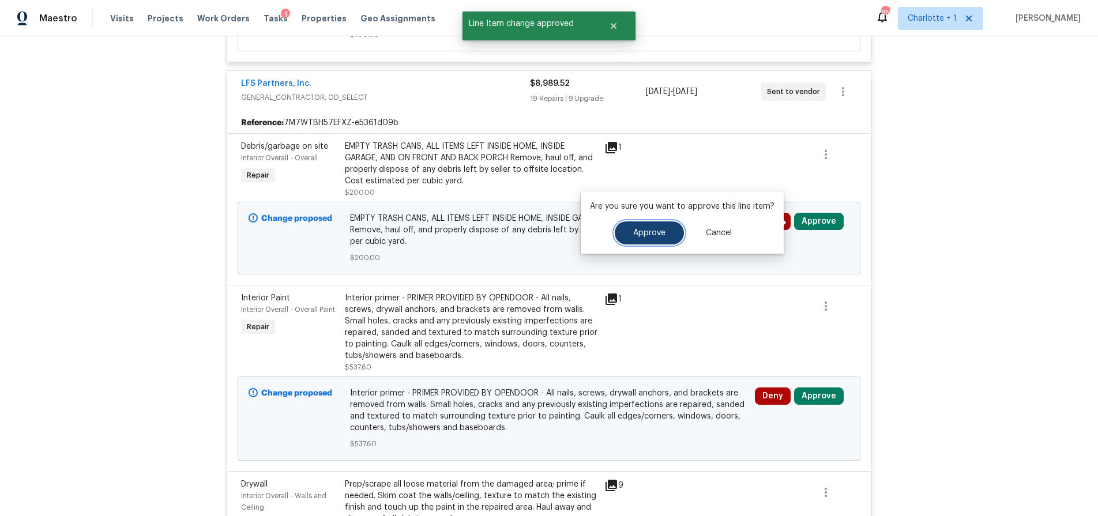
click at [668, 234] on button "Approve" at bounding box center [649, 232] width 69 height 23
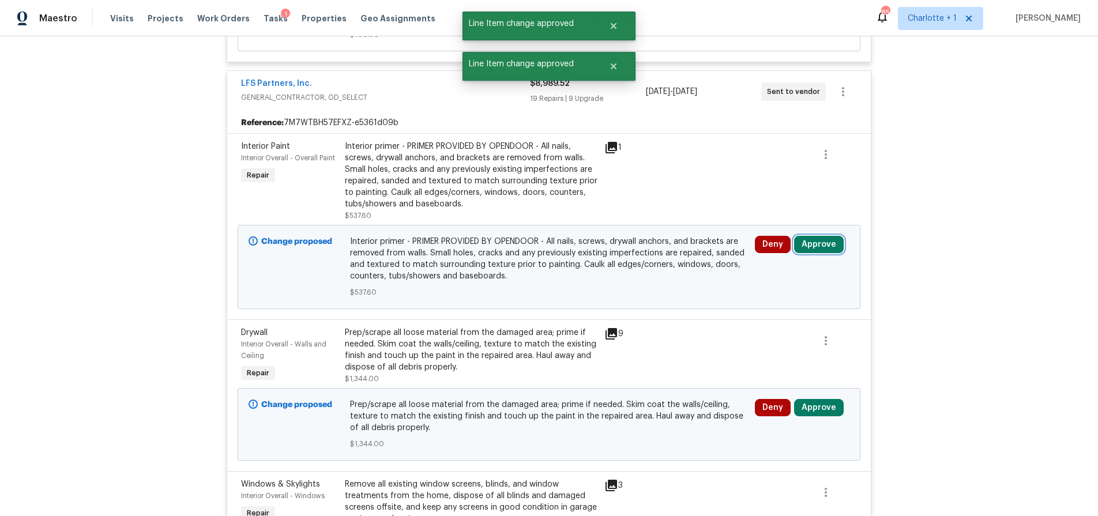
click at [829, 242] on button "Approve" at bounding box center [819, 244] width 50 height 17
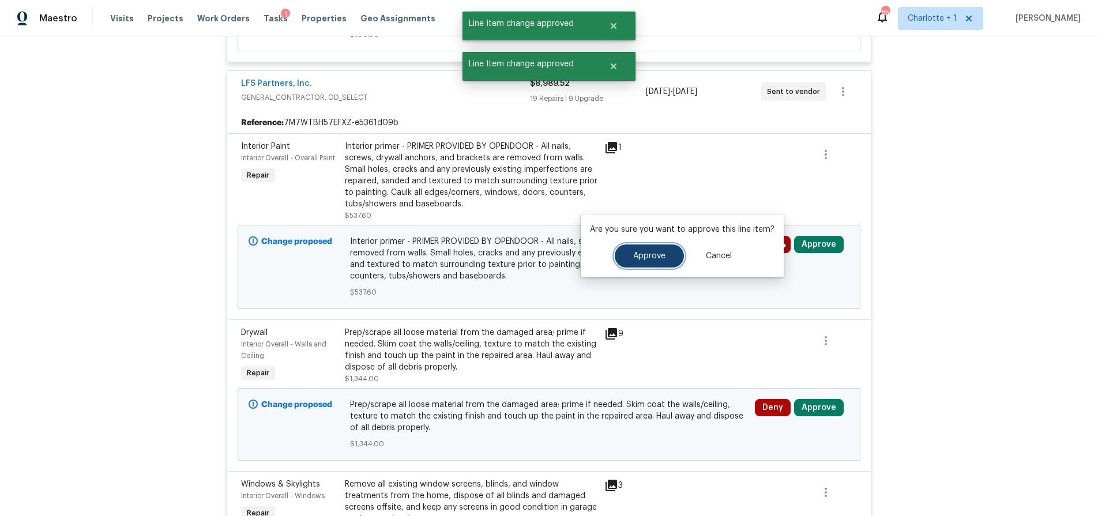
click at [659, 255] on span "Approve" at bounding box center [649, 256] width 32 height 9
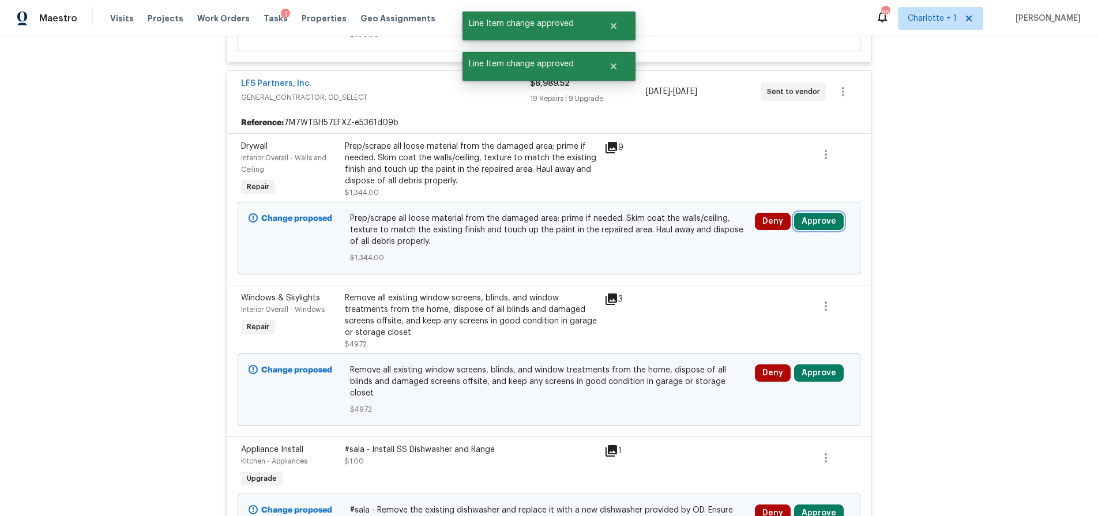
click at [818, 224] on button "Approve" at bounding box center [819, 221] width 50 height 17
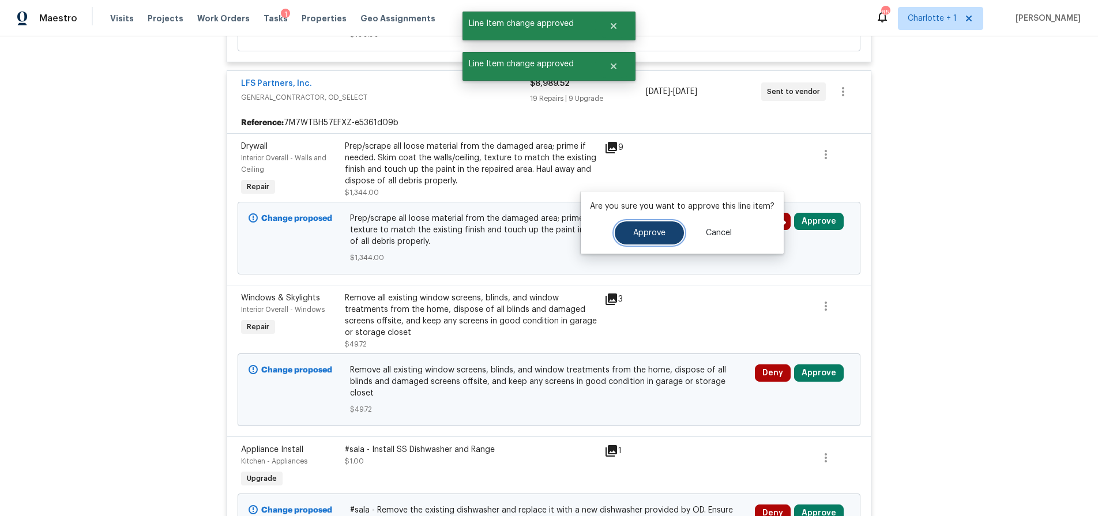
click at [656, 232] on span "Approve" at bounding box center [649, 233] width 32 height 9
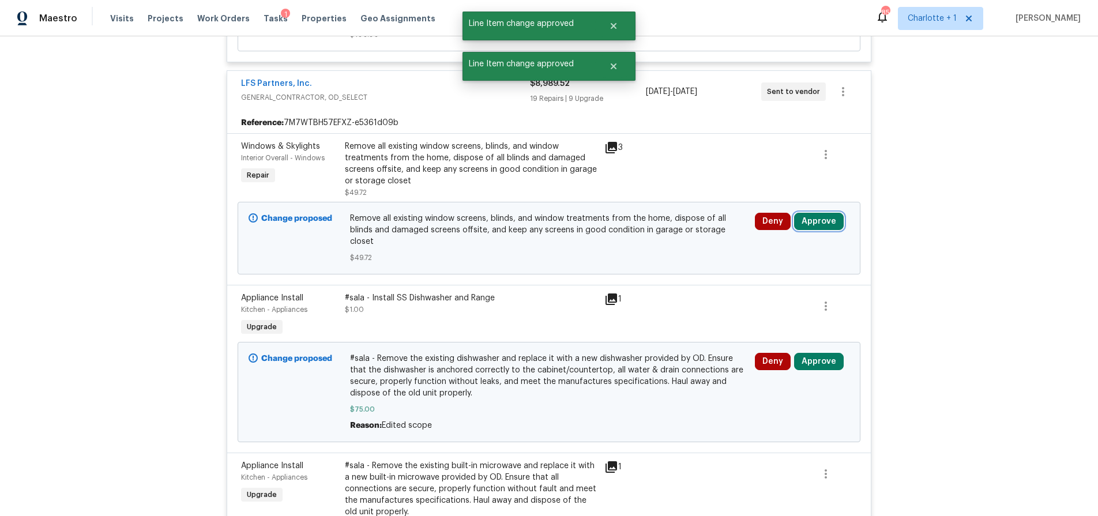
click at [809, 222] on button "Approve" at bounding box center [819, 221] width 50 height 17
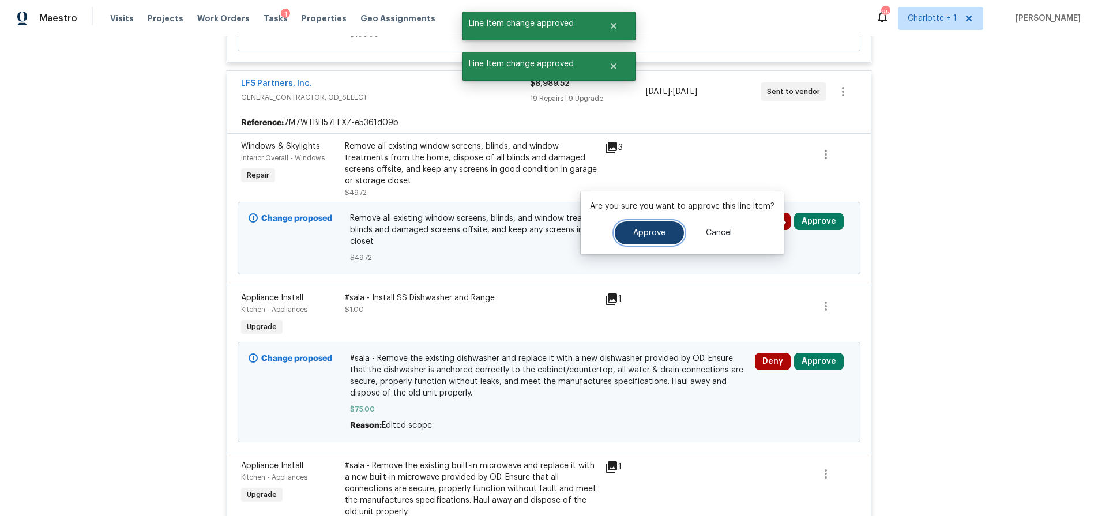
click at [657, 231] on span "Approve" at bounding box center [649, 233] width 32 height 9
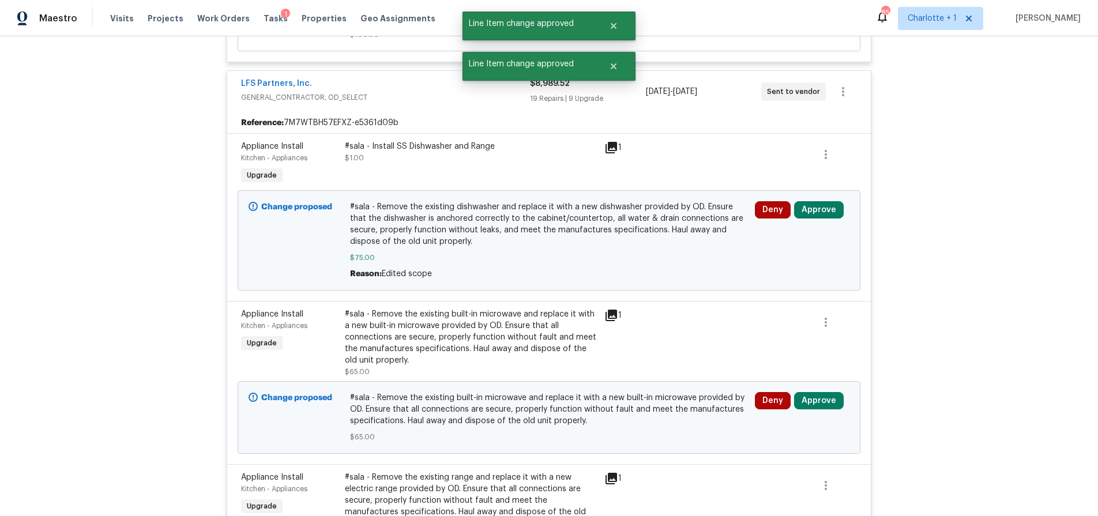
click at [827, 220] on div "Deny Approve" at bounding box center [801, 240] width 101 height 85
click at [827, 218] on button "Approve" at bounding box center [819, 209] width 50 height 17
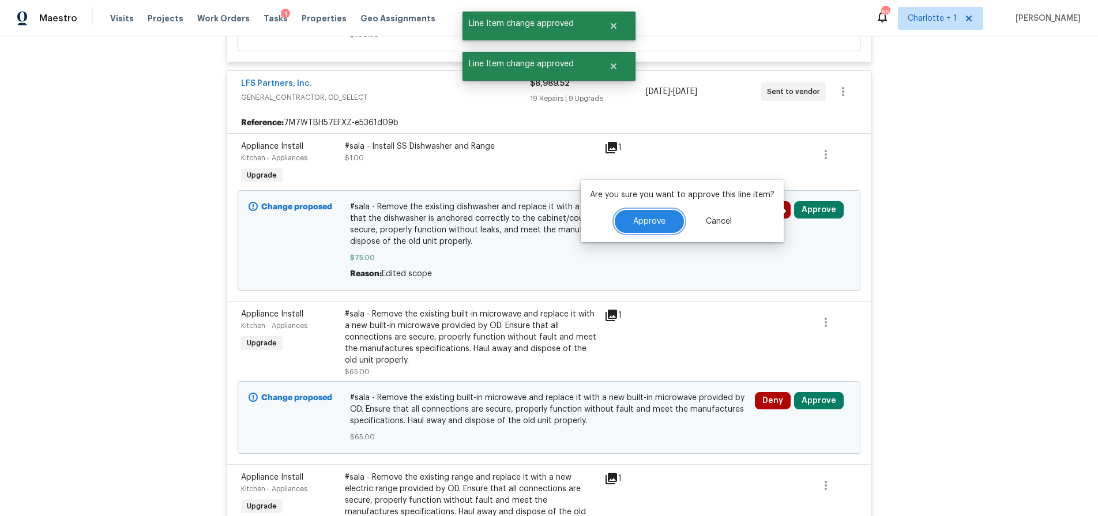
click at [651, 226] on button "Approve" at bounding box center [649, 221] width 69 height 23
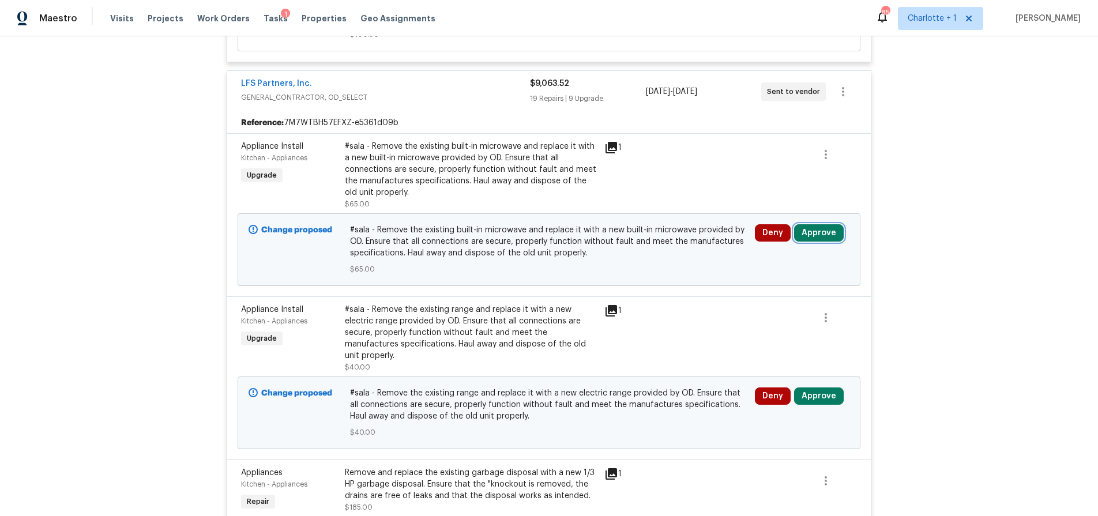
click at [807, 229] on button "Approve" at bounding box center [819, 232] width 50 height 17
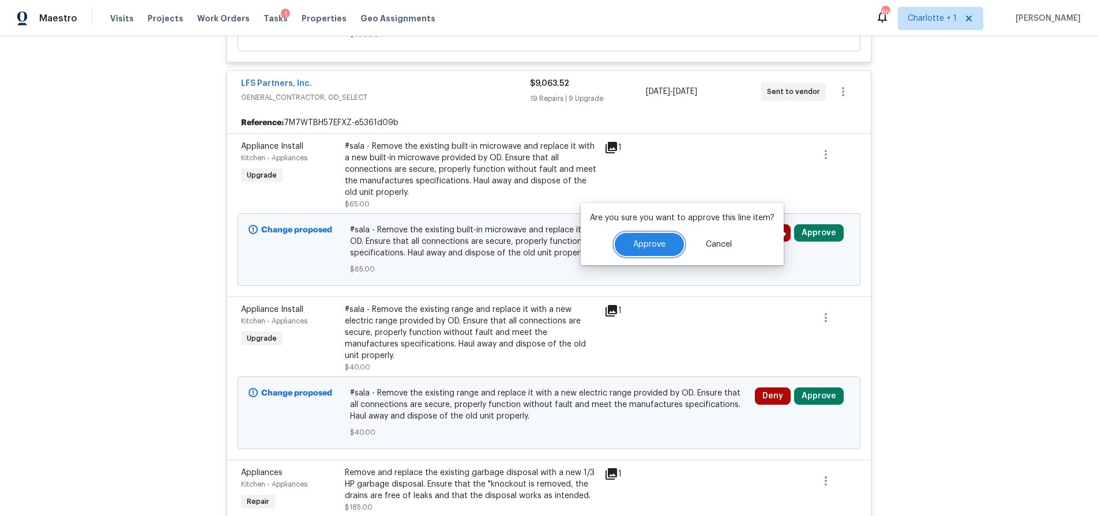
click at [642, 239] on button "Approve" at bounding box center [649, 244] width 69 height 23
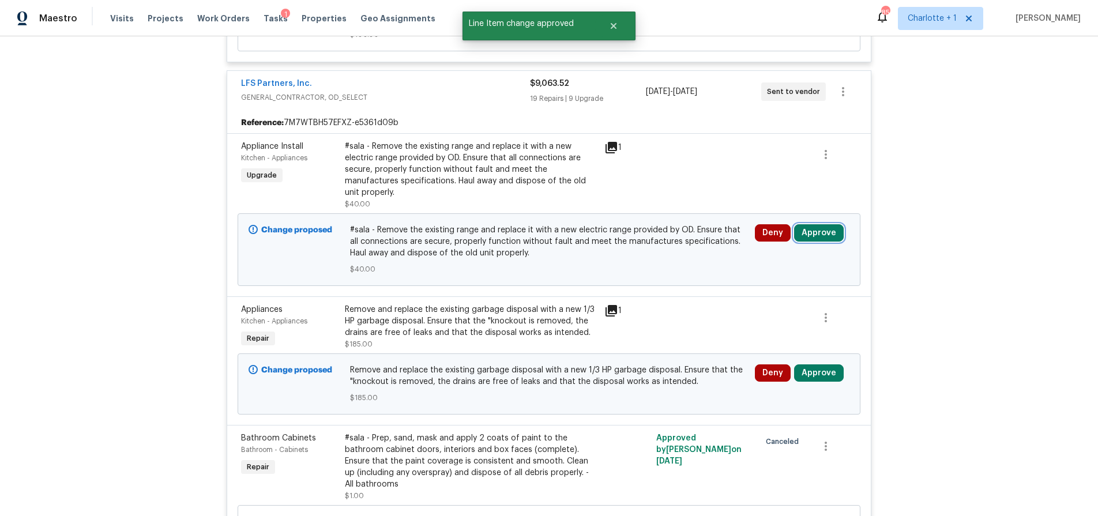
click at [820, 224] on button "Approve" at bounding box center [819, 232] width 50 height 17
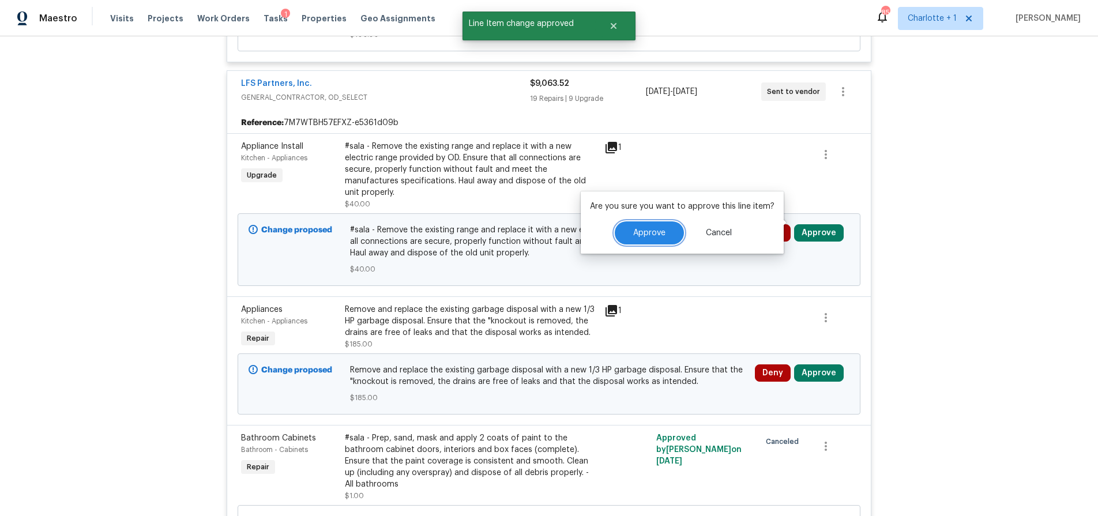
click at [648, 230] on span "Approve" at bounding box center [649, 233] width 32 height 9
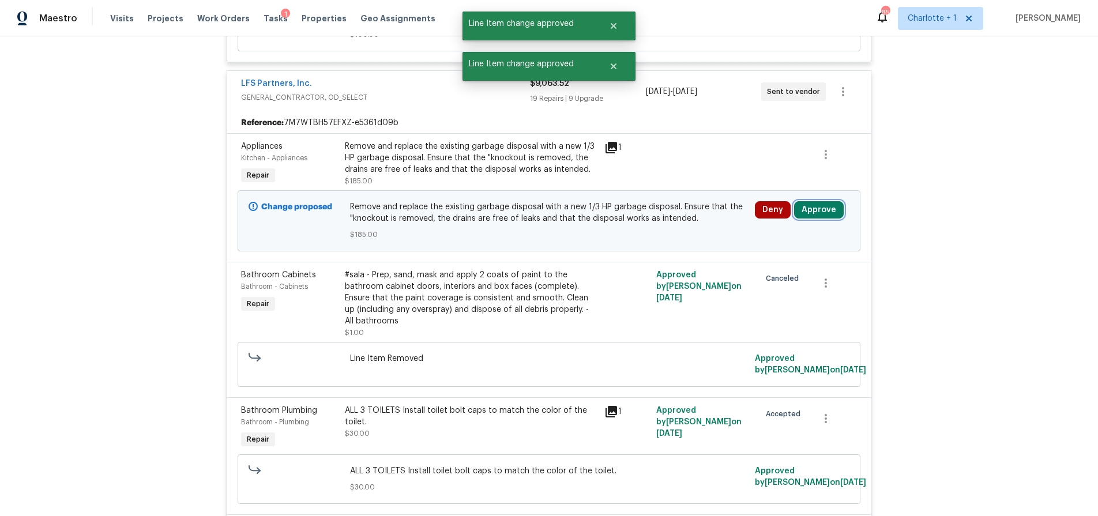
click at [816, 211] on button "Approve" at bounding box center [819, 209] width 50 height 17
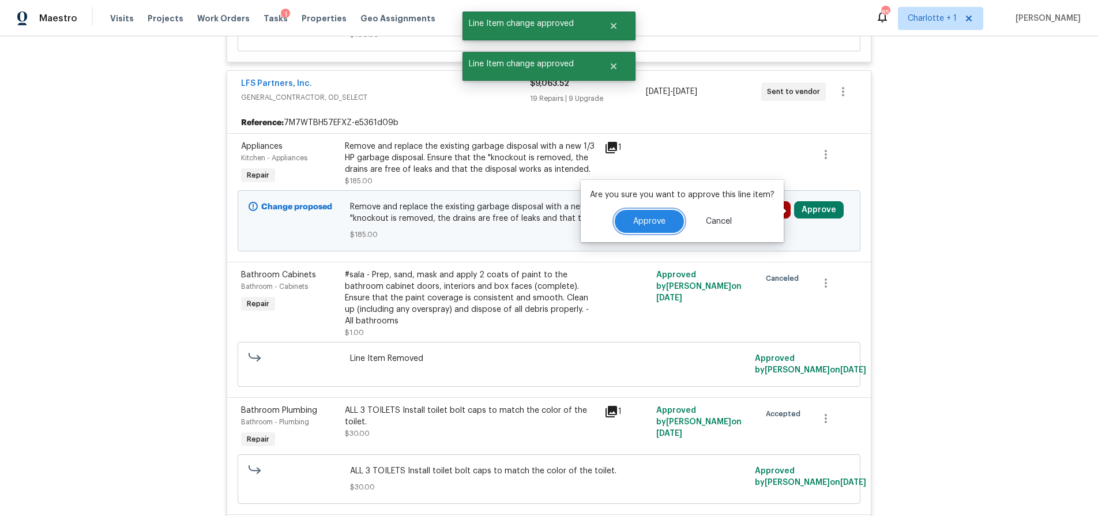
click at [658, 219] on span "Approve" at bounding box center [649, 221] width 32 height 9
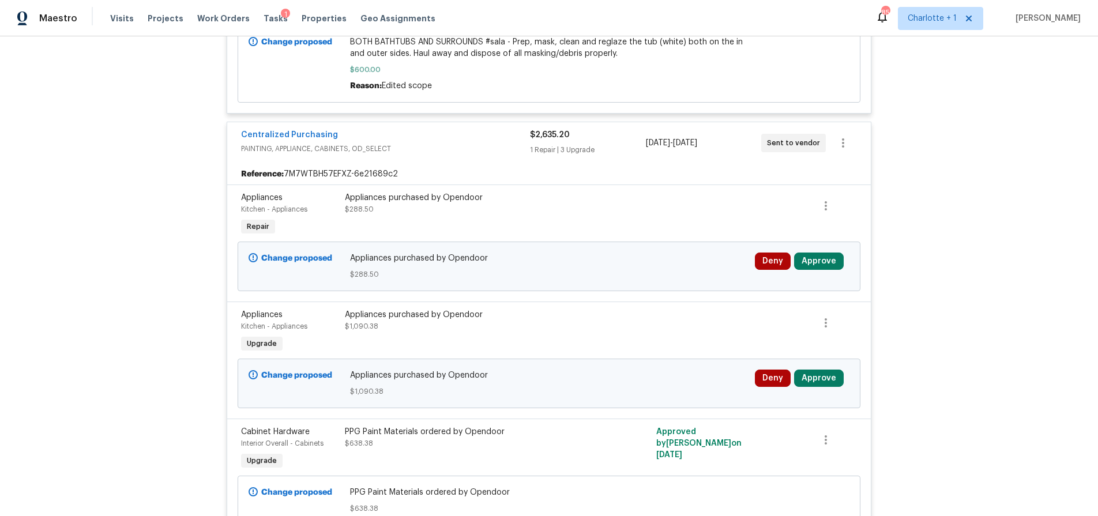
scroll to position [5720, 0]
click at [794, 251] on button "Approve" at bounding box center [819, 259] width 50 height 17
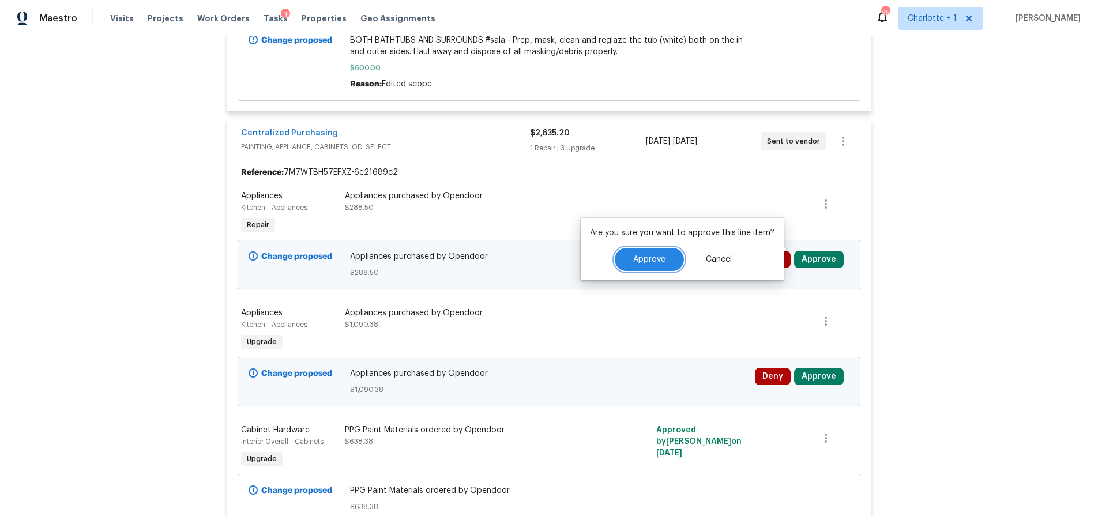
click at [670, 254] on button "Approve" at bounding box center [649, 259] width 69 height 23
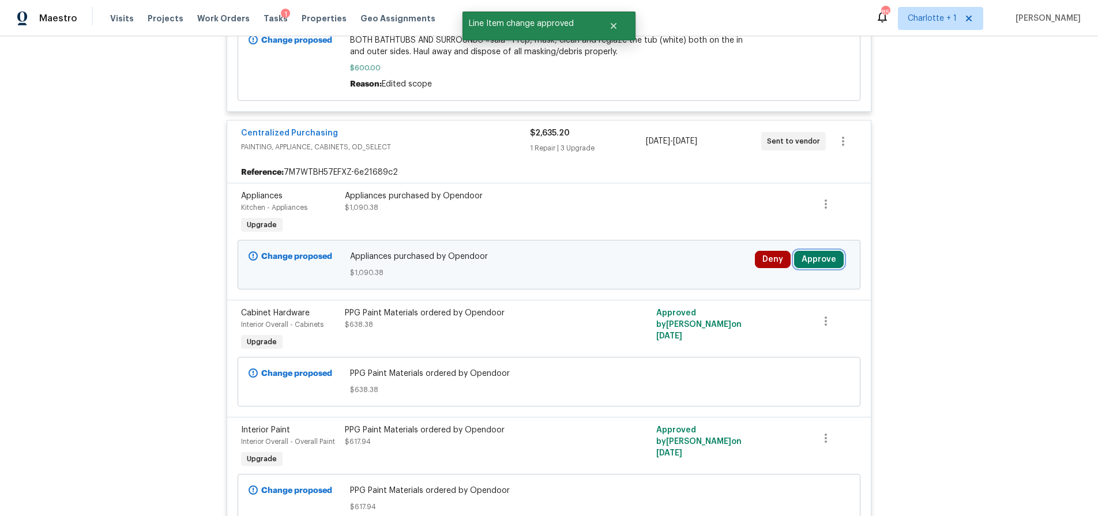
click at [808, 251] on button "Approve" at bounding box center [819, 259] width 50 height 17
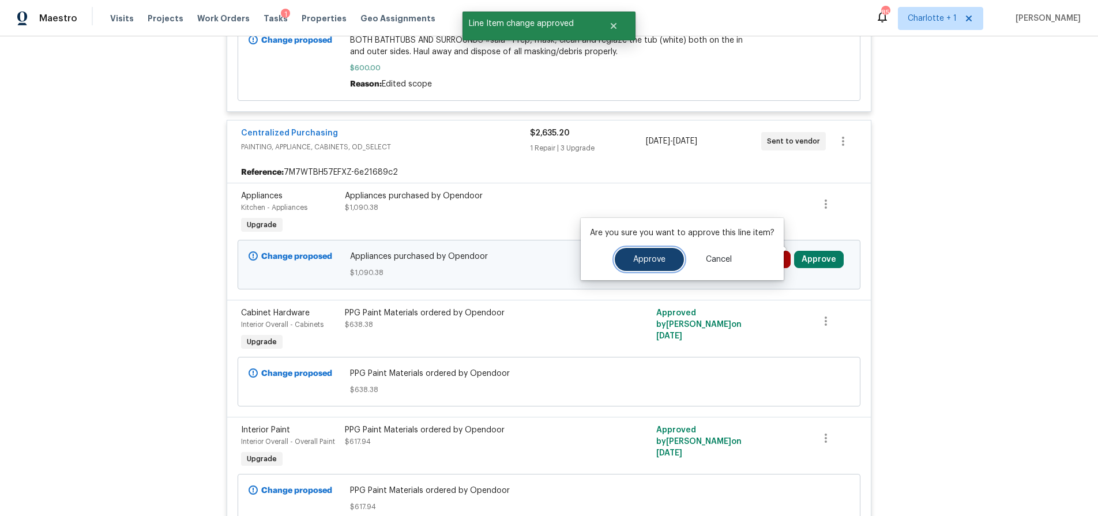
click at [657, 259] on span "Approve" at bounding box center [649, 259] width 32 height 9
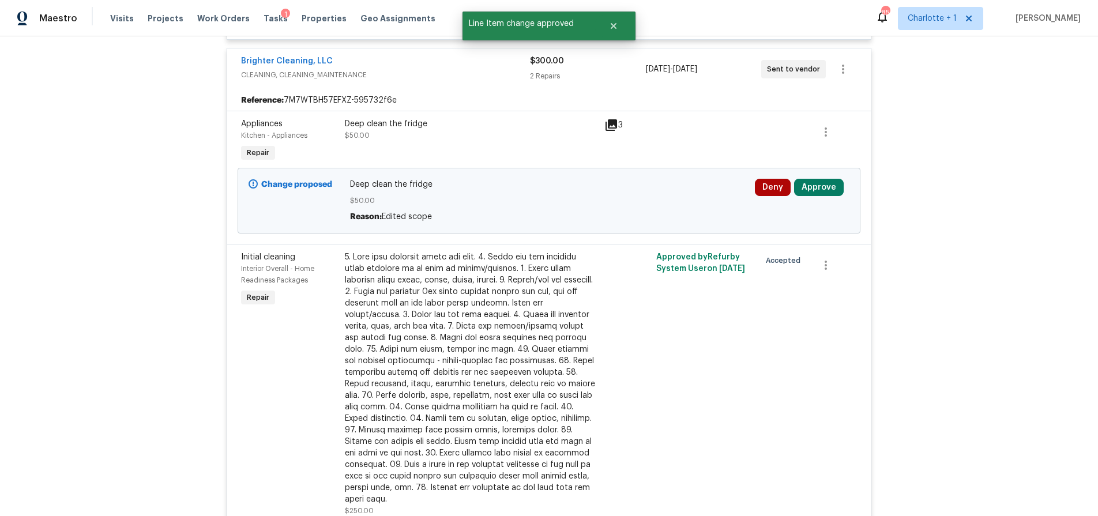
scroll to position [6331, 0]
click at [809, 181] on button "Approve" at bounding box center [819, 188] width 50 height 17
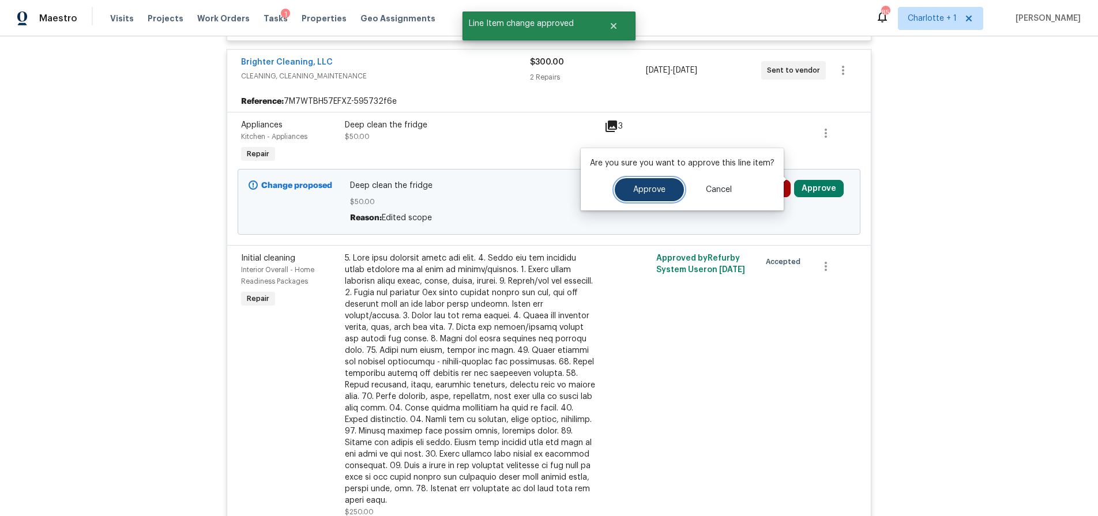
click at [669, 189] on button "Approve" at bounding box center [649, 189] width 69 height 23
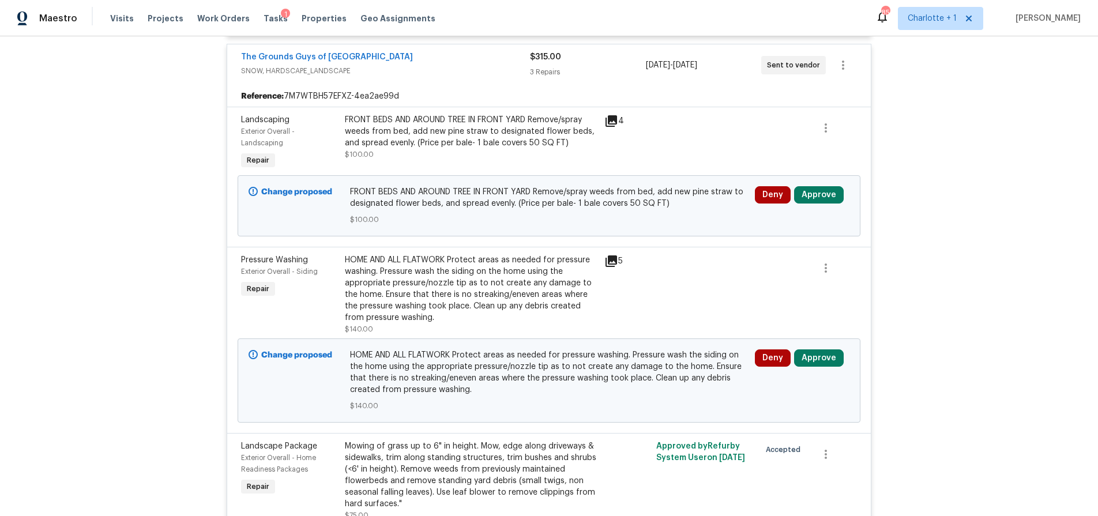
scroll to position [6964, 0]
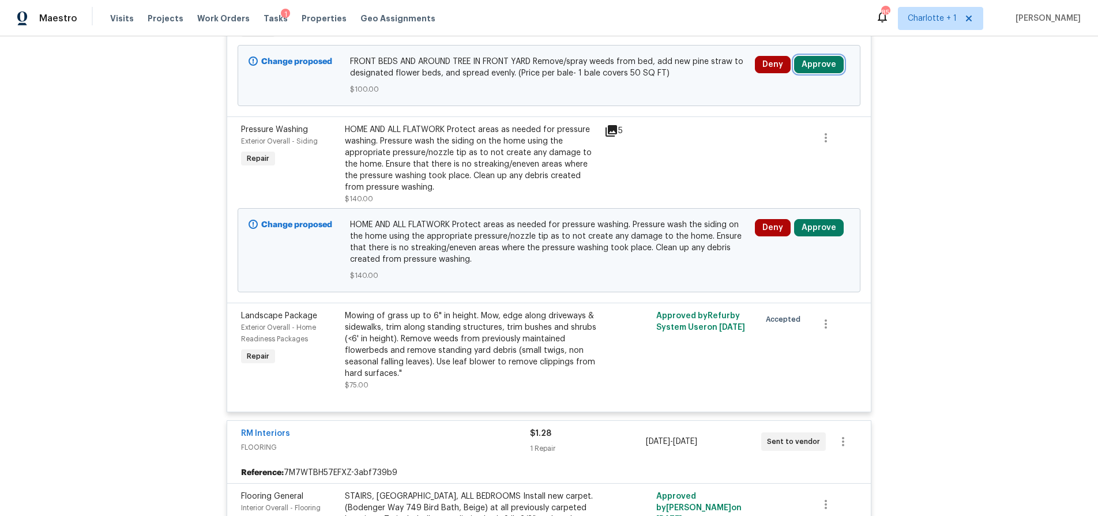
drag, startPoint x: 800, startPoint y: 40, endPoint x: 792, endPoint y: 46, distance: 10.4
click at [800, 56] on button "Approve" at bounding box center [819, 64] width 50 height 17
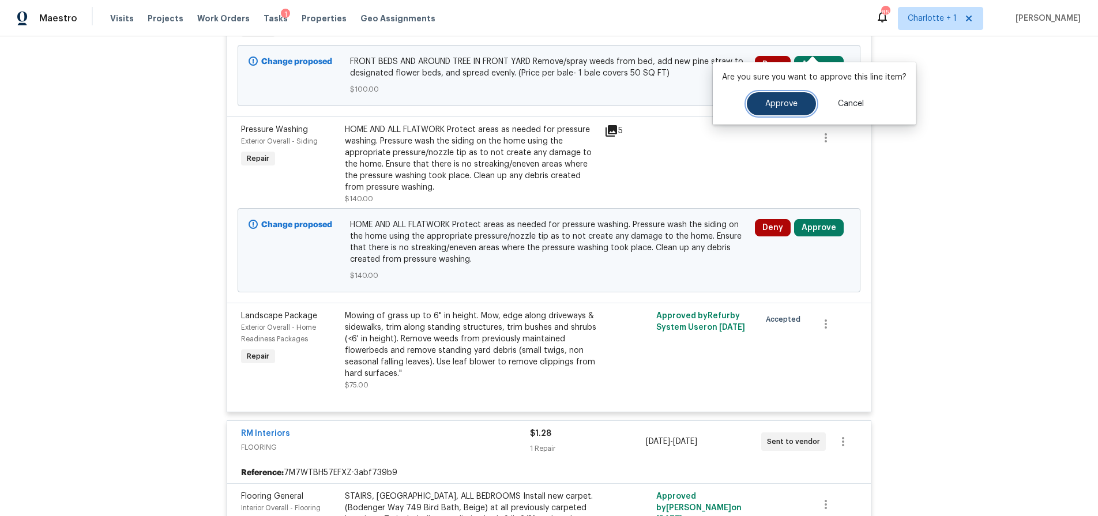
click at [775, 108] on span "Approve" at bounding box center [781, 104] width 32 height 9
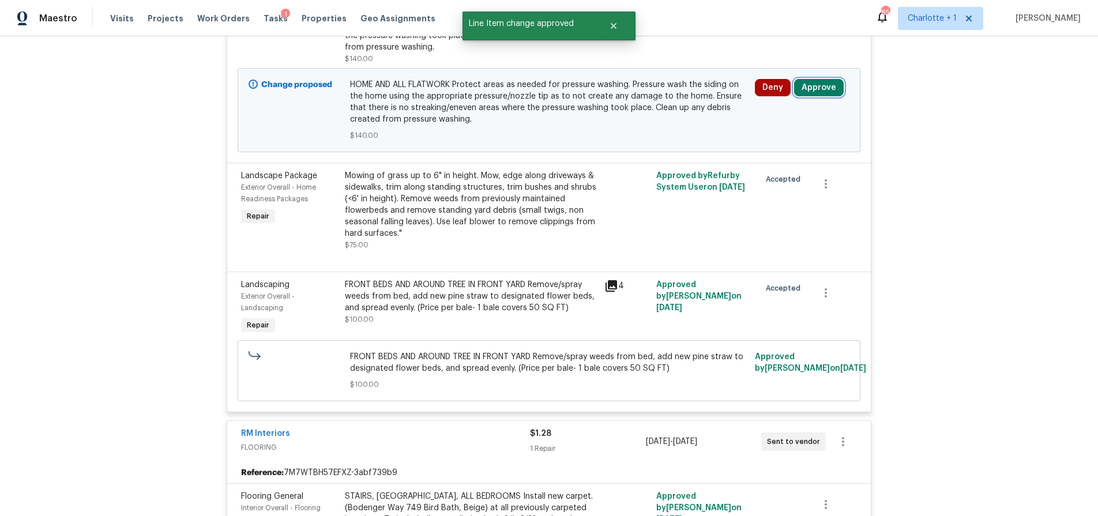
click at [799, 79] on button "Approve" at bounding box center [819, 87] width 50 height 17
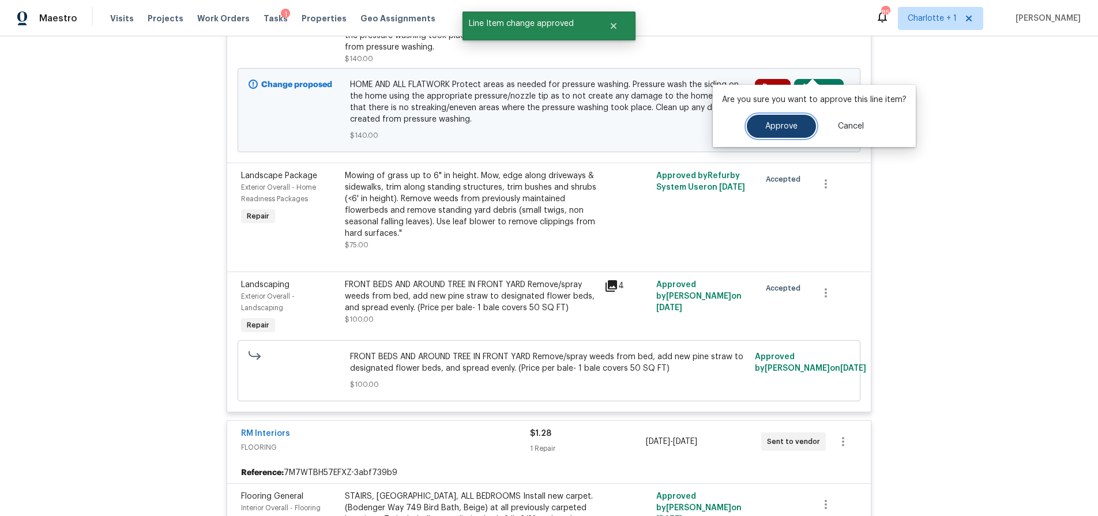
click at [779, 131] on button "Approve" at bounding box center [781, 126] width 69 height 23
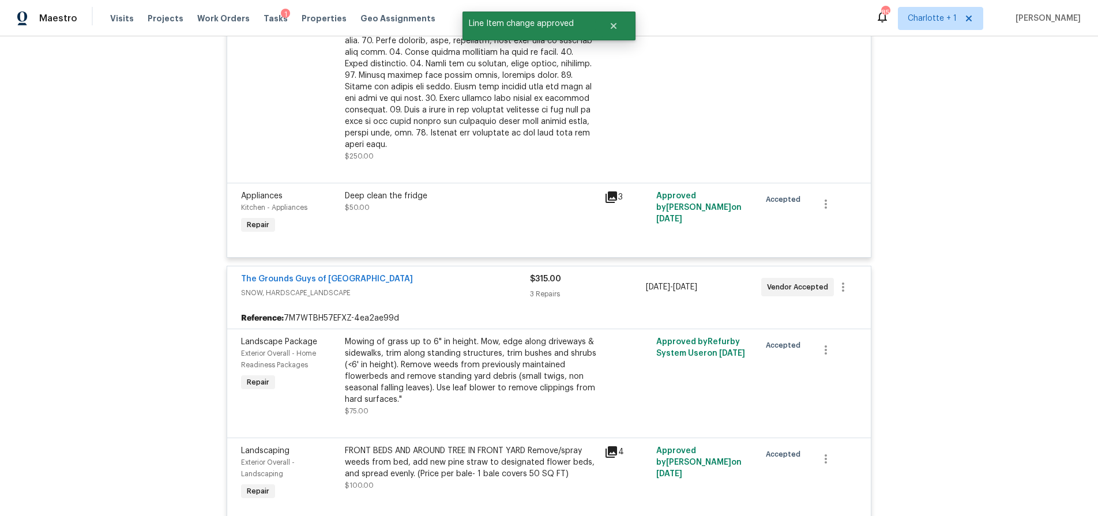
scroll to position [0, 0]
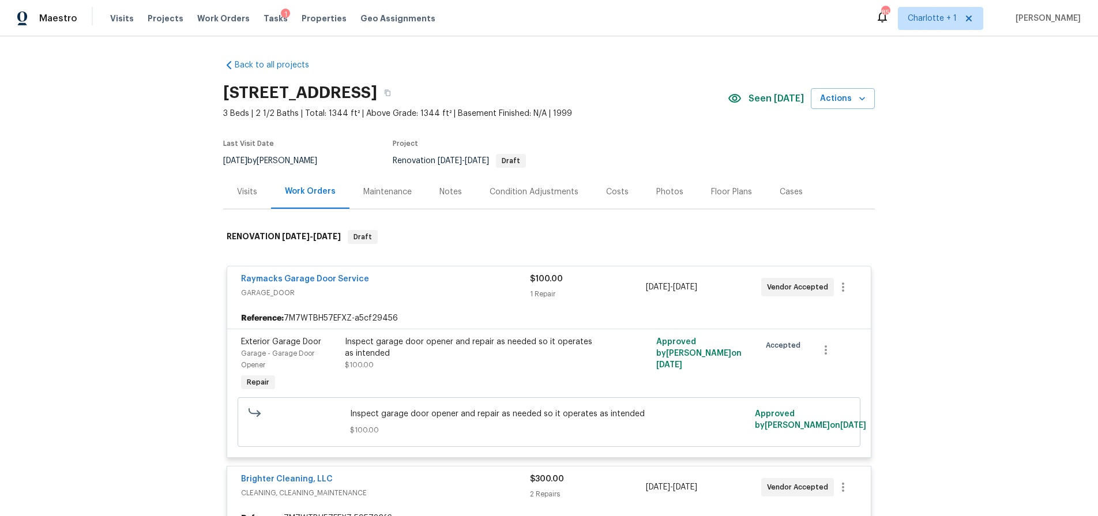
click at [606, 195] on div "Costs" at bounding box center [617, 192] width 22 height 12
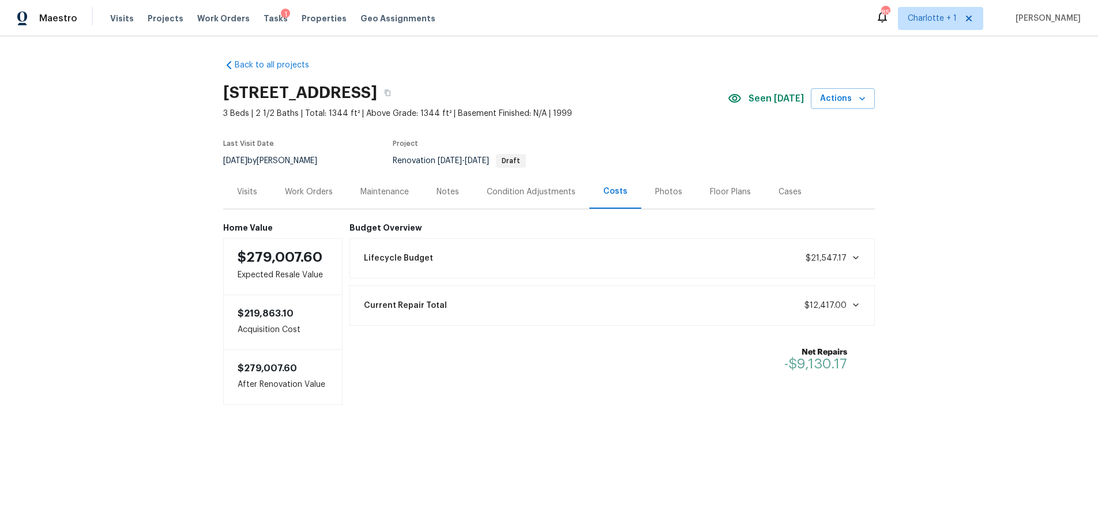
click at [145, 198] on div "Back to all projects 2824 Fairstone Ave, Charlotte, NC 28269 3 Beds | 2 1/2 Bat…" at bounding box center [549, 255] width 1098 height 438
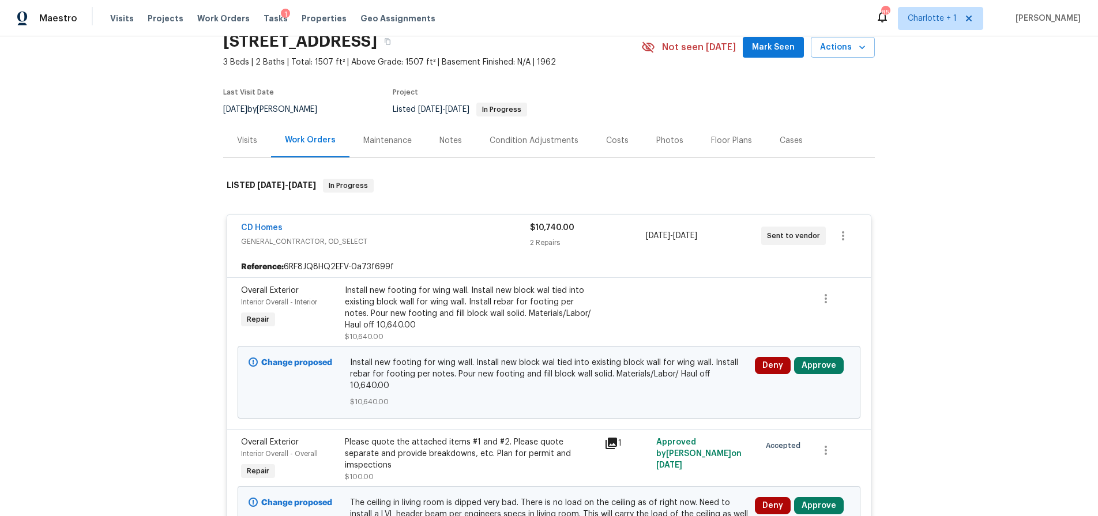
scroll to position [23, 0]
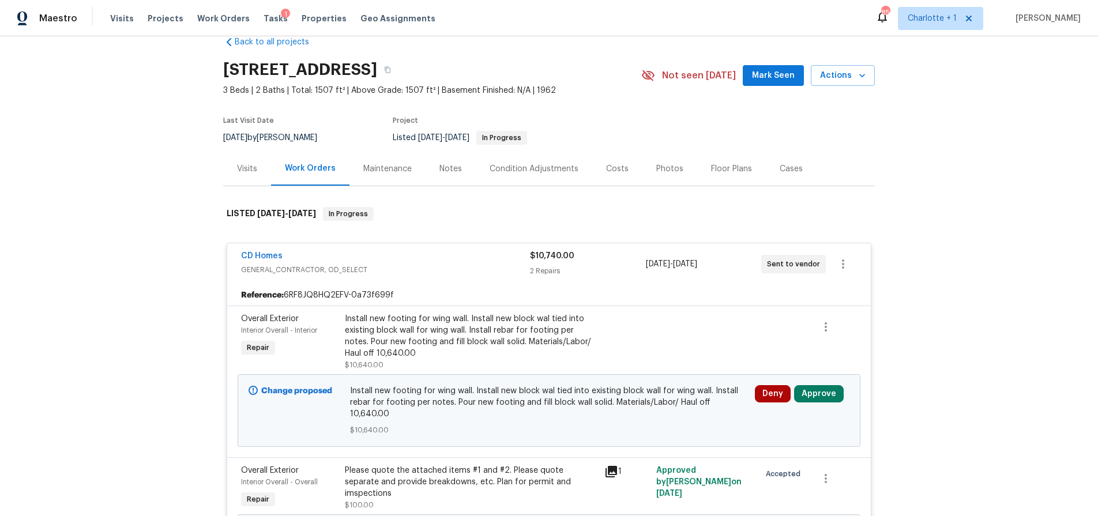
click at [620, 160] on div "Costs" at bounding box center [617, 169] width 50 height 34
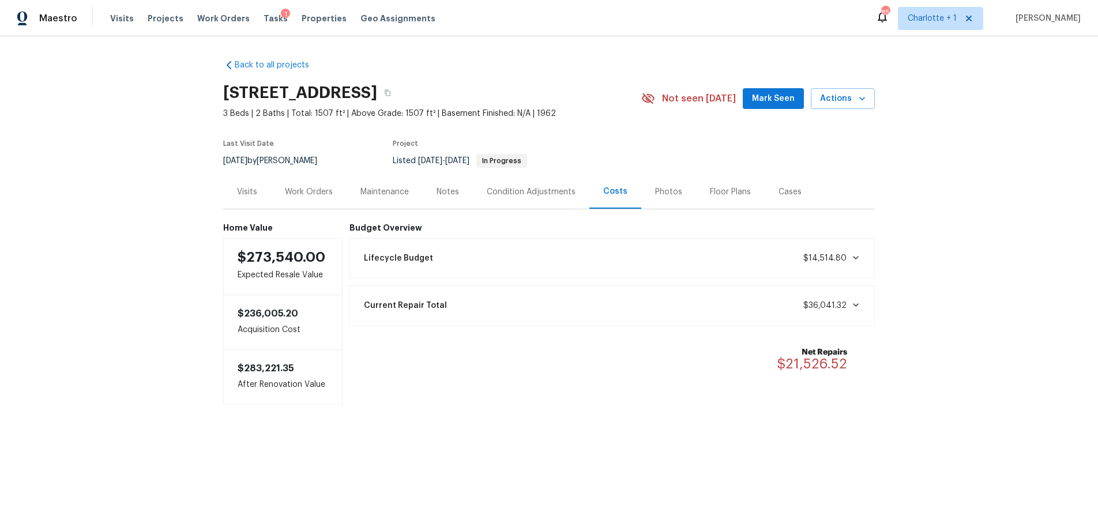
click at [301, 189] on div "Work Orders" at bounding box center [309, 192] width 48 height 12
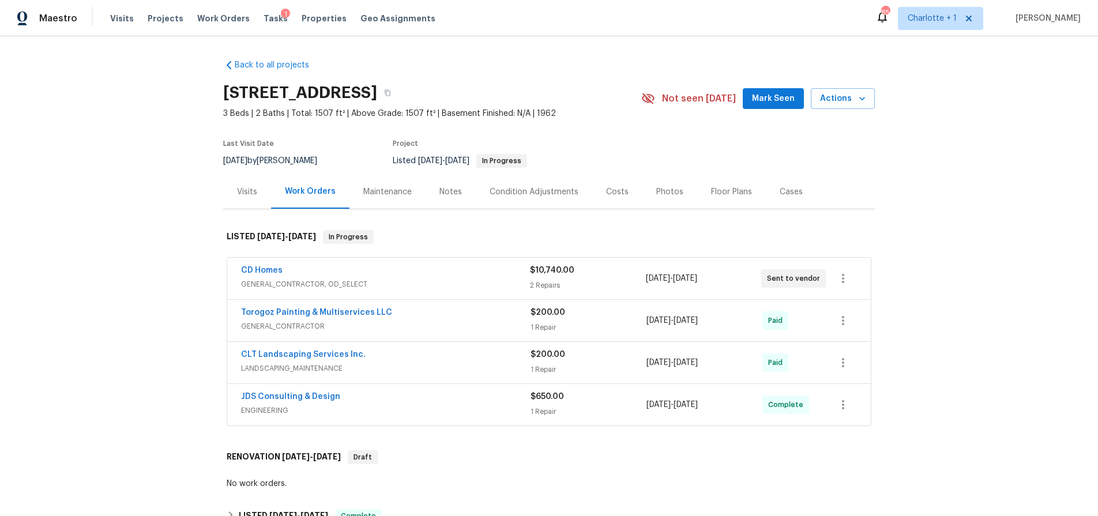
click at [339, 274] on div "CD Homes" at bounding box center [385, 272] width 289 height 14
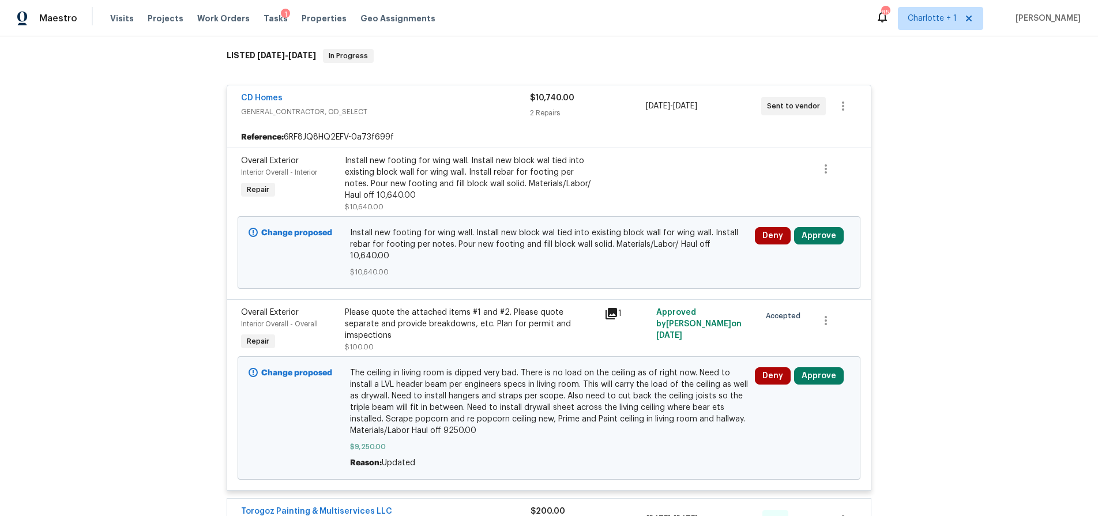
scroll to position [203, 0]
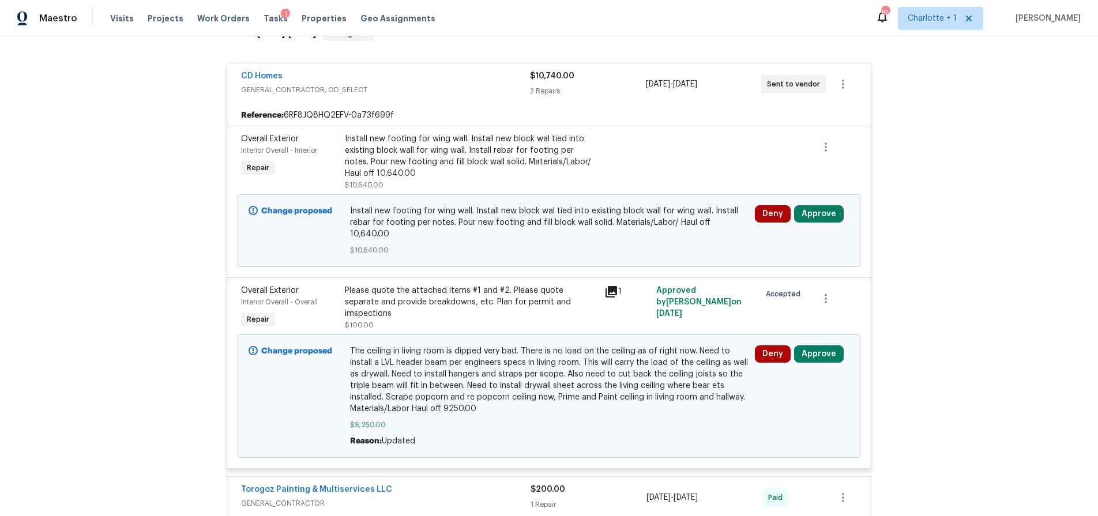
click at [604, 285] on icon at bounding box center [611, 292] width 14 height 14
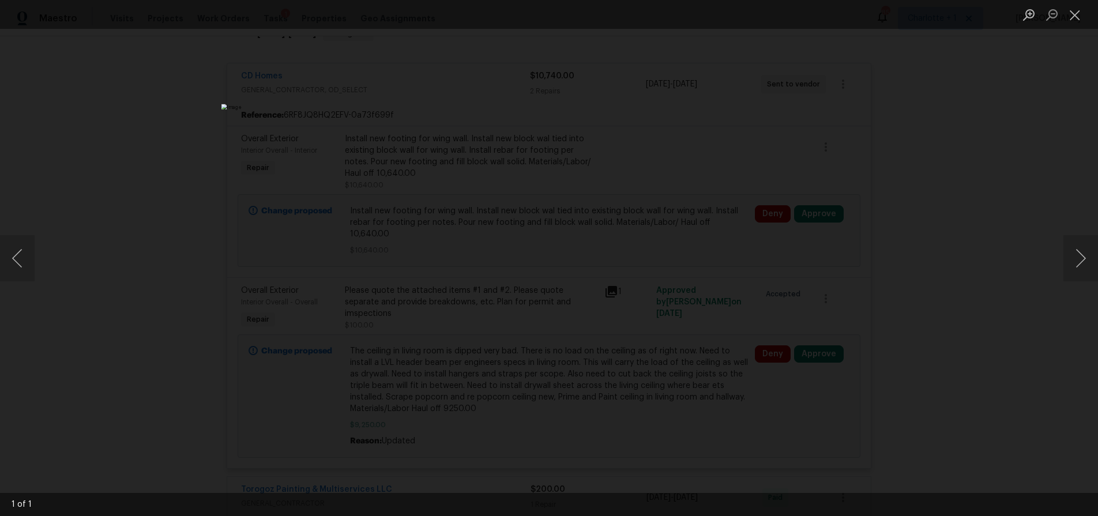
click at [895, 285] on div "Lightbox" at bounding box center [549, 258] width 1098 height 516
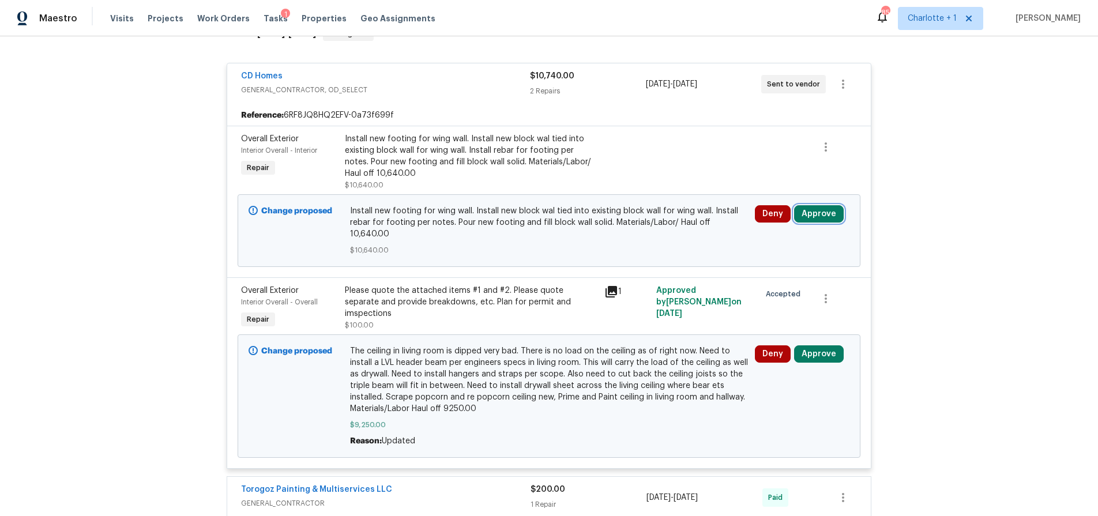
click at [815, 213] on button "Approve" at bounding box center [819, 213] width 50 height 17
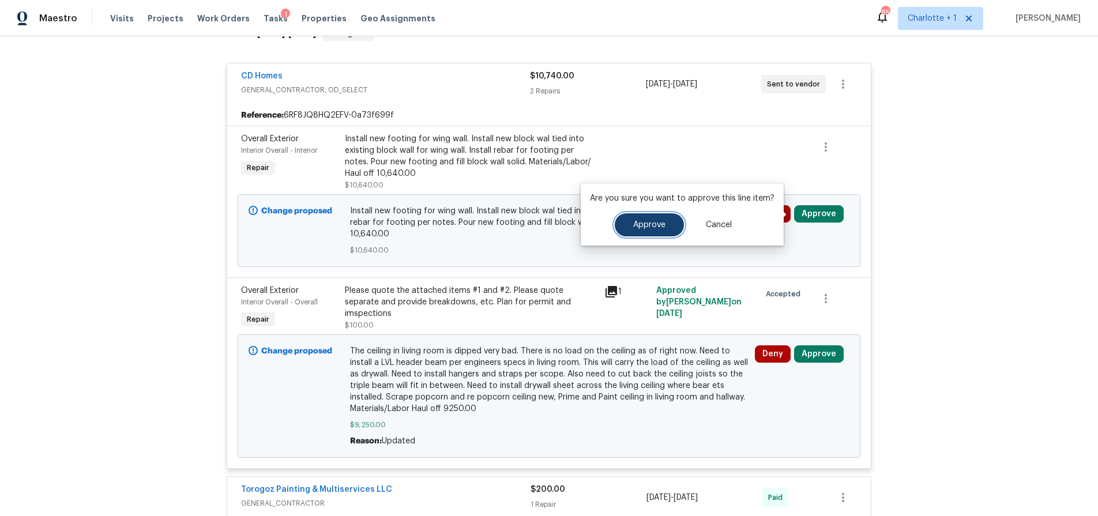
click at [655, 224] on span "Approve" at bounding box center [649, 225] width 32 height 9
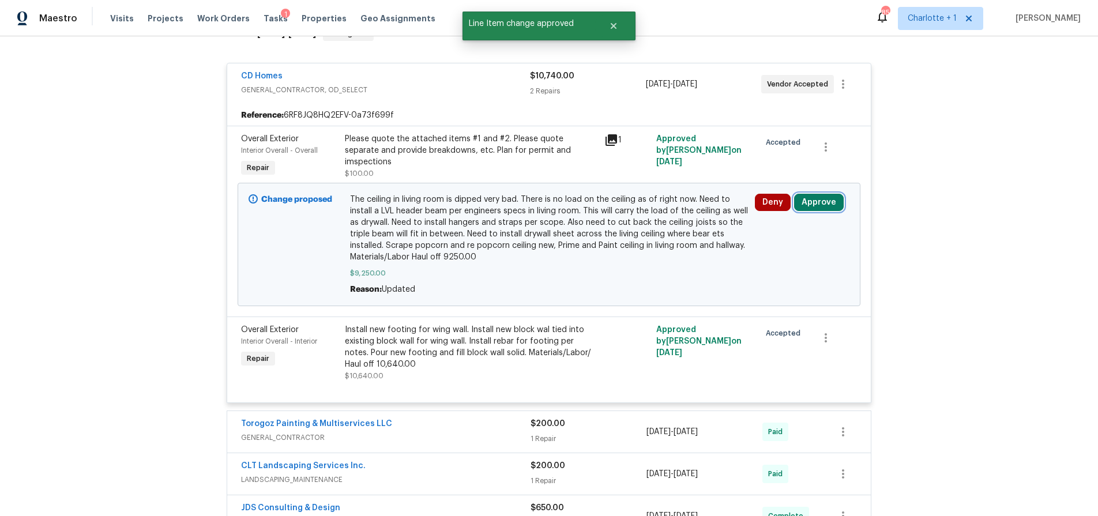
click at [801, 202] on button "Approve" at bounding box center [819, 202] width 50 height 17
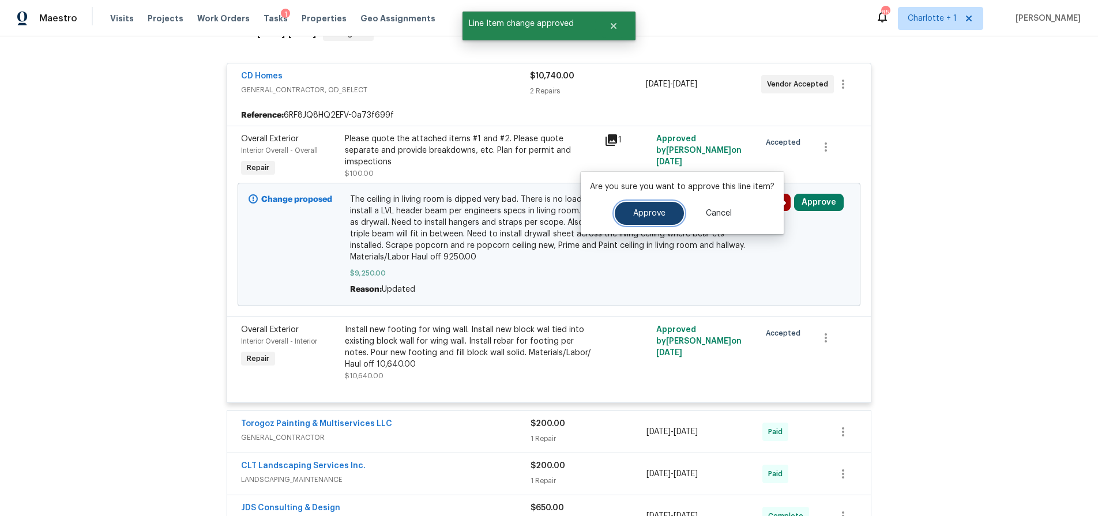
click at [639, 208] on button "Approve" at bounding box center [649, 213] width 69 height 23
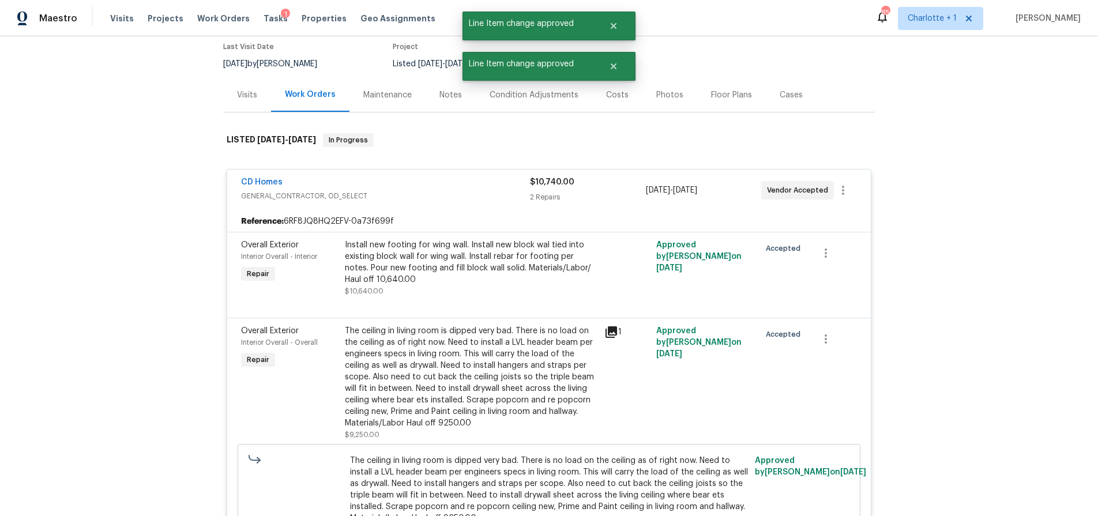
scroll to position [46, 0]
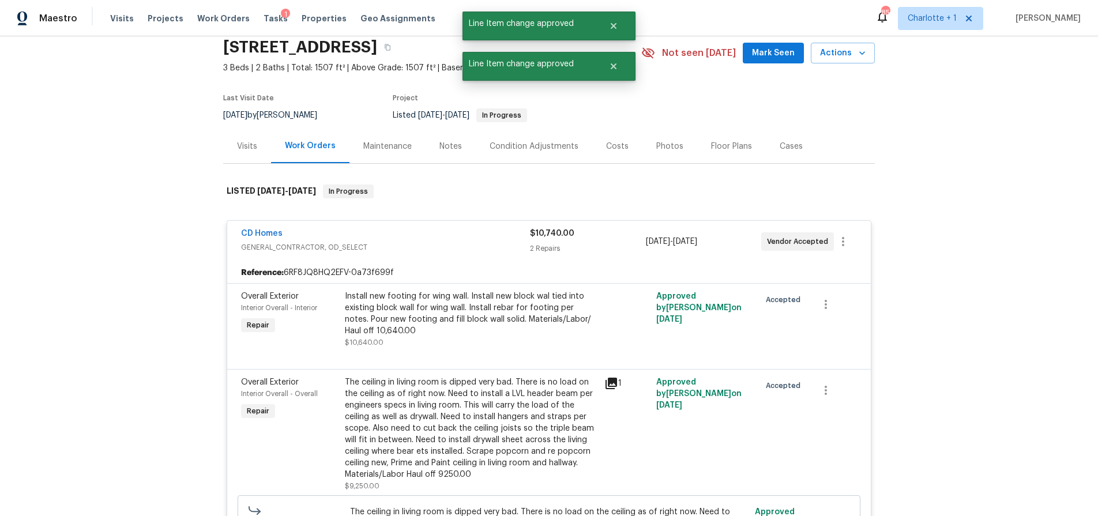
click at [600, 157] on div "Costs" at bounding box center [617, 146] width 50 height 34
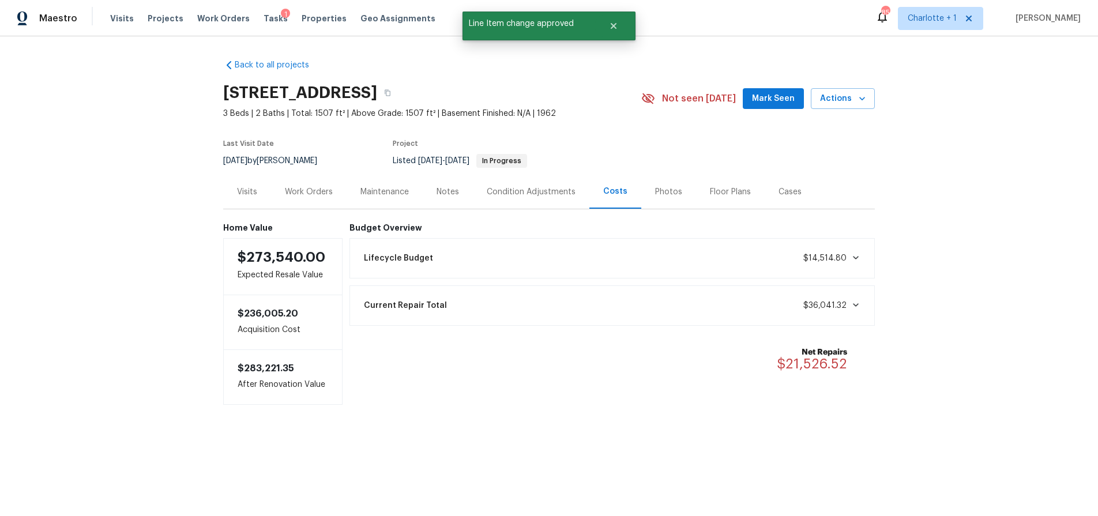
click at [293, 196] on div "Work Orders" at bounding box center [309, 192] width 48 height 12
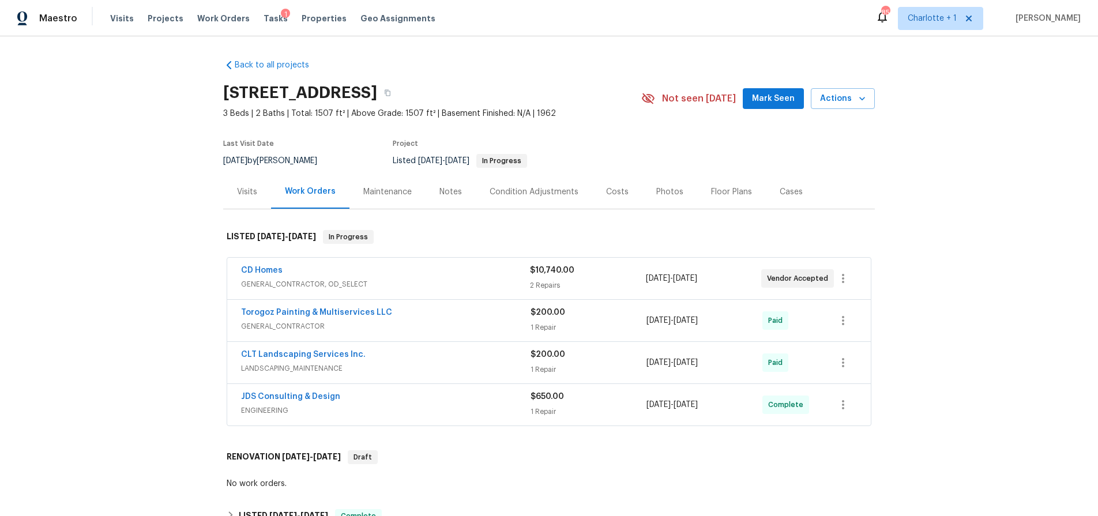
click at [462, 191] on div "Notes" at bounding box center [450, 192] width 50 height 34
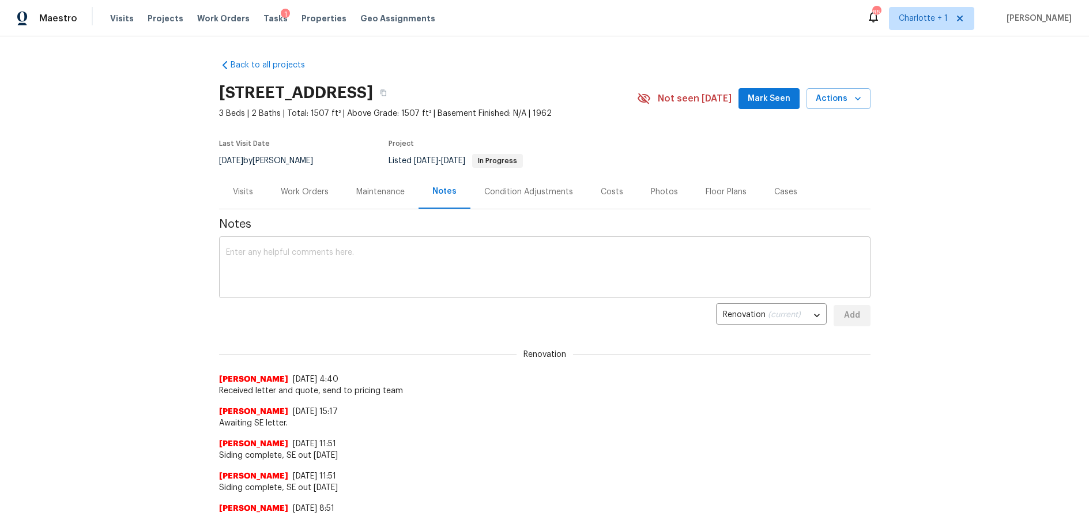
click at [464, 251] on textarea at bounding box center [545, 268] width 638 height 40
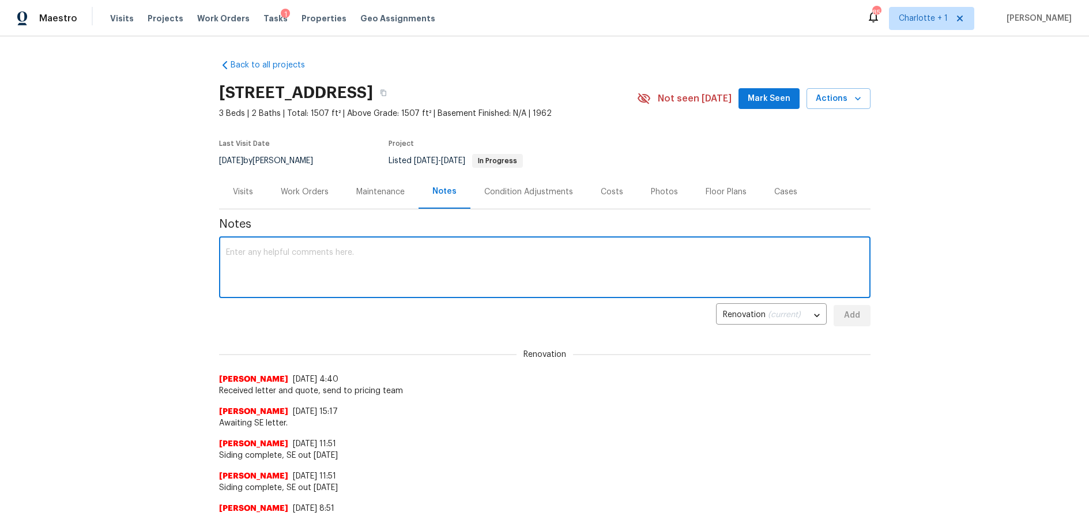
click at [464, 251] on textarea at bounding box center [545, 268] width 638 height 40
paste textarea "https://opendoor.slack.com/archives/C02LXHT309Y/p1754032067077559"
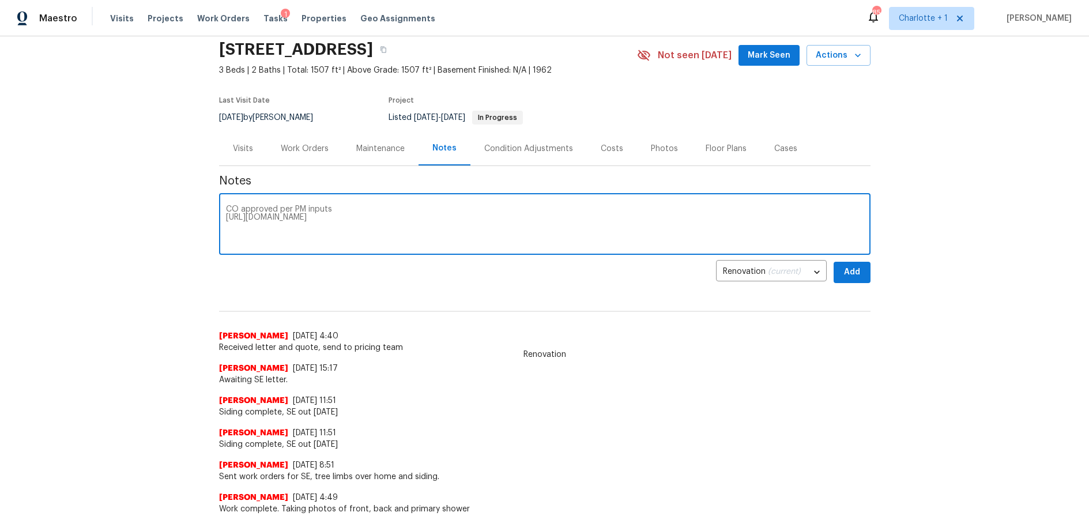
scroll to position [55, 0]
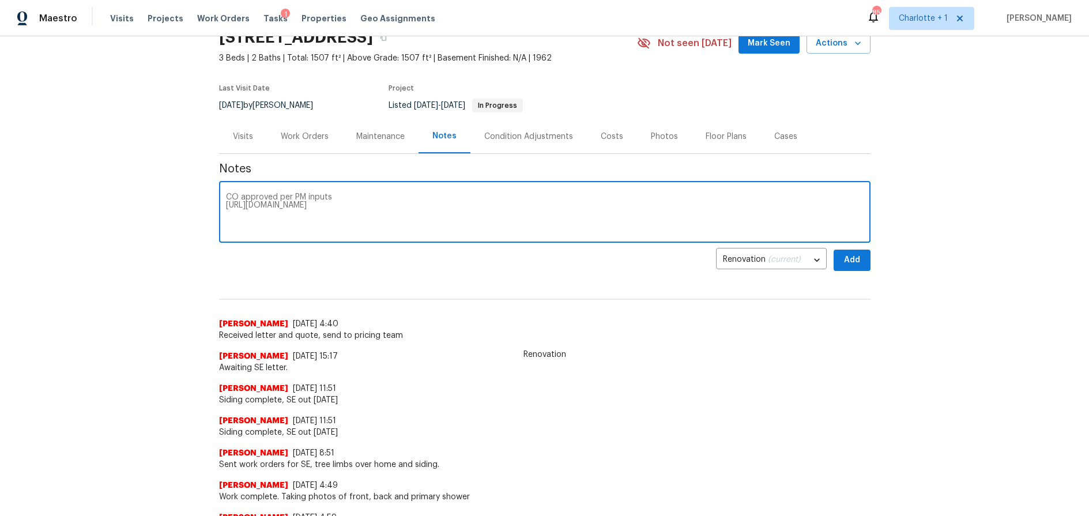
type textarea "CO approved per PM inputs https://opendoor.slack.com/archives/C02LXHT309Y/p1754…"
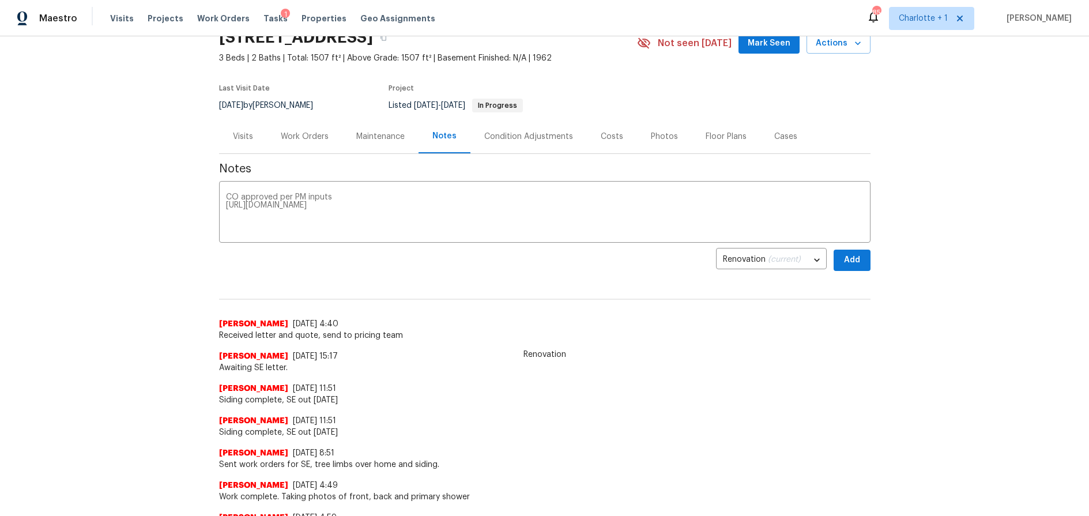
drag, startPoint x: 870, startPoint y: 259, endPoint x: 847, endPoint y: 261, distance: 23.1
click at [866, 260] on div "Back to all projects 502 Cherry St, Belmont, NC 28012 3 Beds | 2 Baths | Total:…" at bounding box center [544, 276] width 1089 height 480
click at [847, 261] on span "Add" at bounding box center [852, 260] width 18 height 14
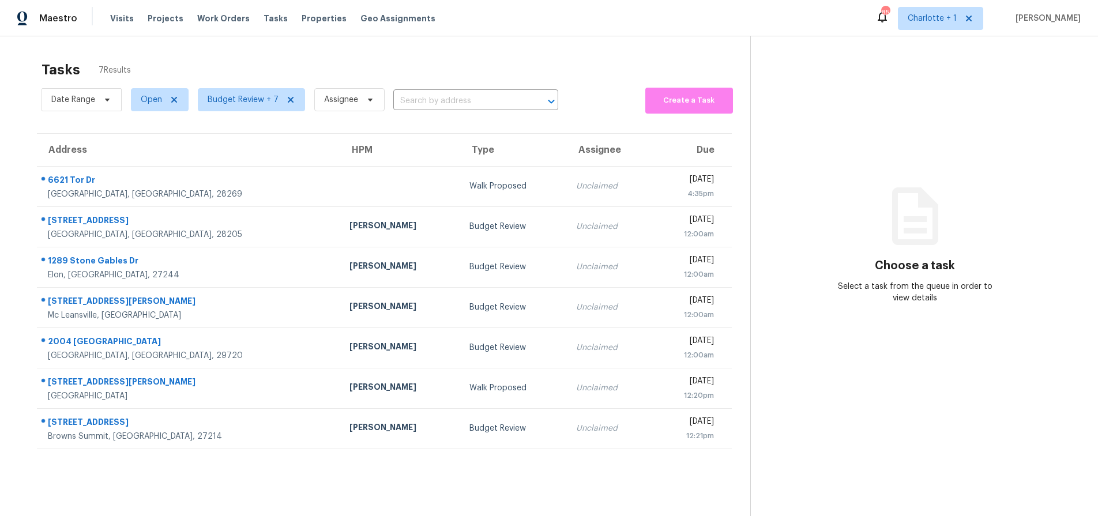
click at [116, 37] on div "Tasks 7 Results Date Range Open Budget Review + 7 Assignee ​ Create a Task Addr…" at bounding box center [549, 294] width 1098 height 516
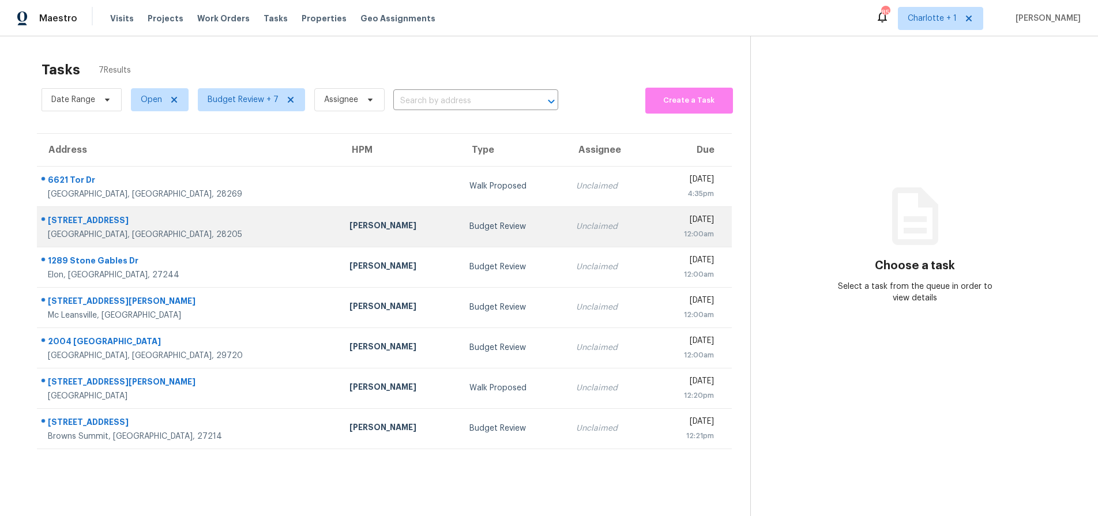
click at [469, 228] on div "Budget Review" at bounding box center [513, 227] width 88 height 12
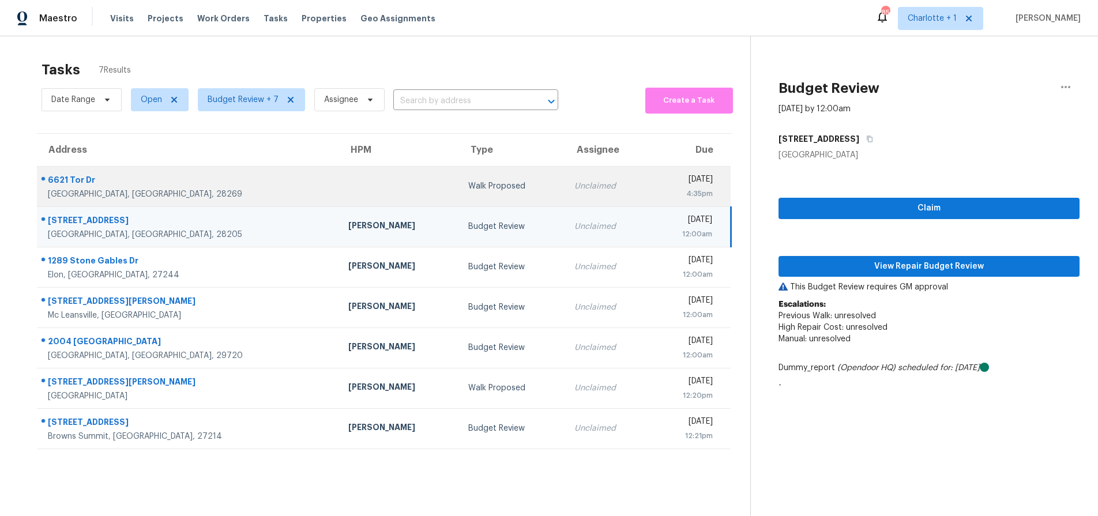
click at [468, 183] on div "Walk Proposed" at bounding box center [512, 186] width 88 height 12
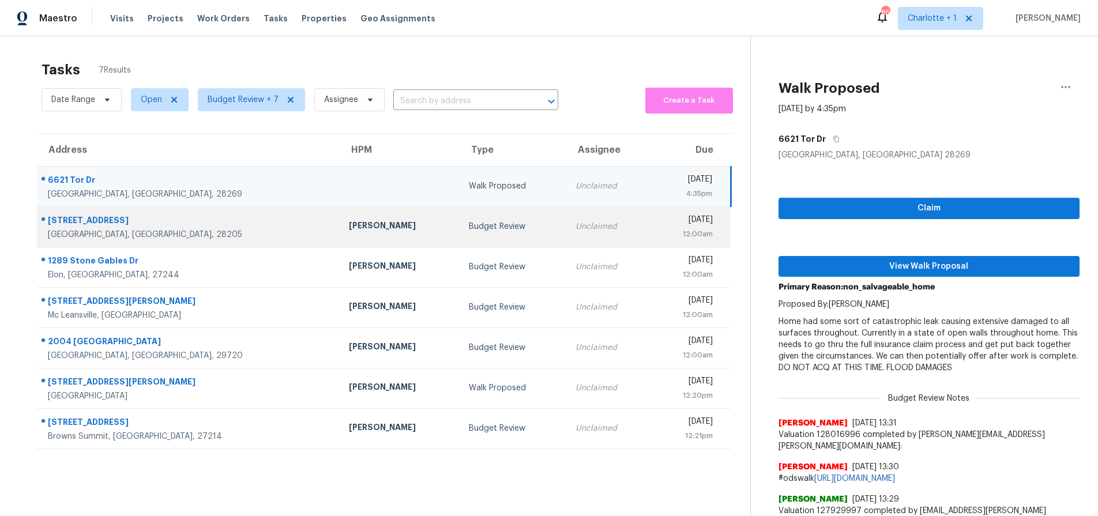
click at [349, 231] on div "[PERSON_NAME]" at bounding box center [399, 227] width 101 height 14
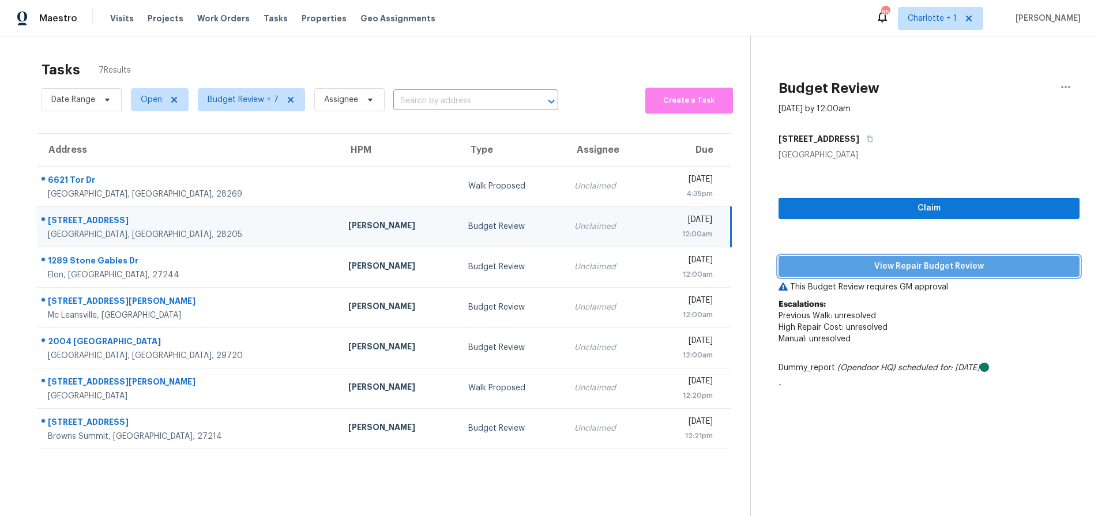
click at [965, 264] on span "View Repair Budget Review" at bounding box center [929, 266] width 282 height 14
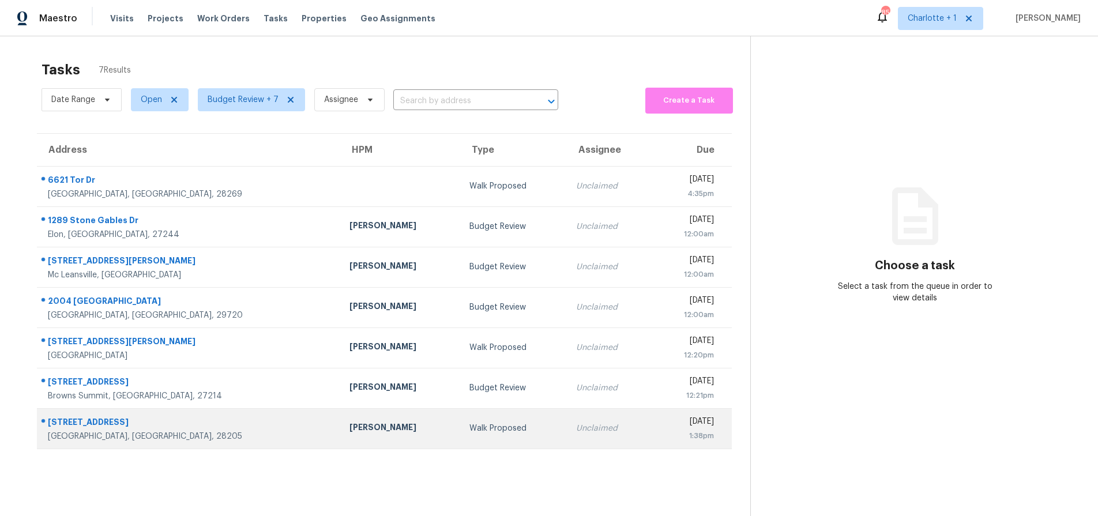
click at [349, 428] on div "[PERSON_NAME]" at bounding box center [400, 428] width 102 height 14
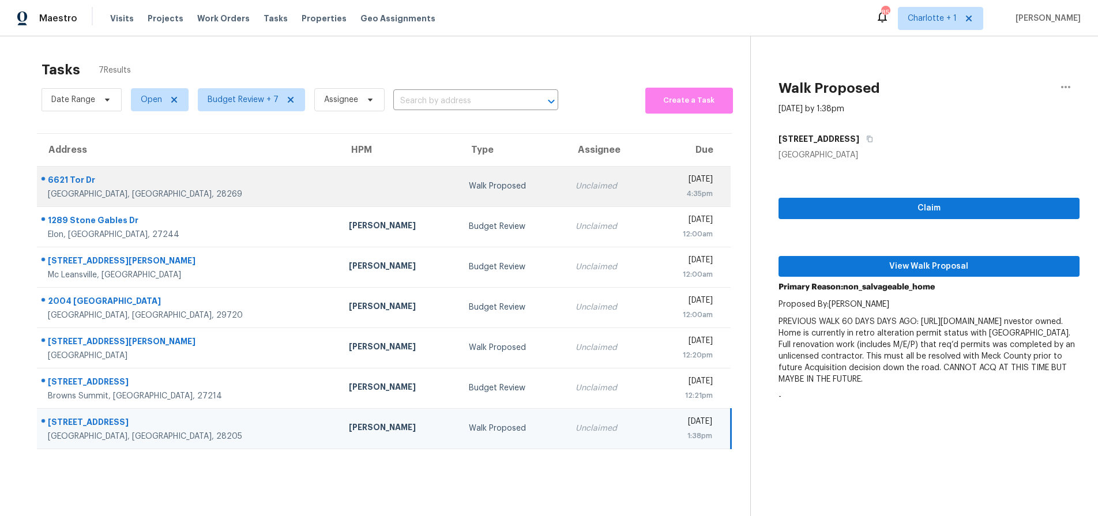
click at [344, 189] on td at bounding box center [400, 186] width 120 height 40
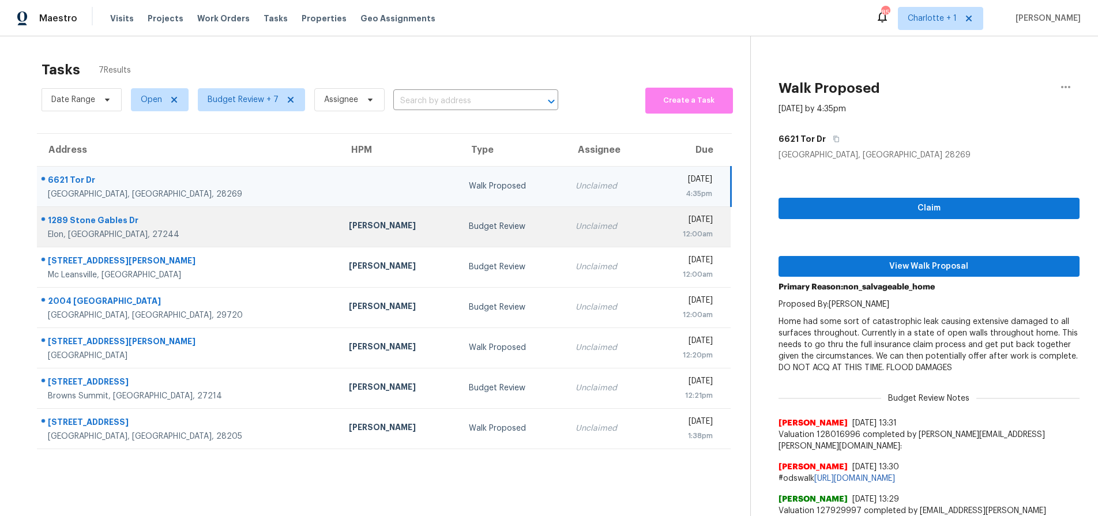
click at [340, 212] on td "Tyler Lee" at bounding box center [400, 226] width 120 height 40
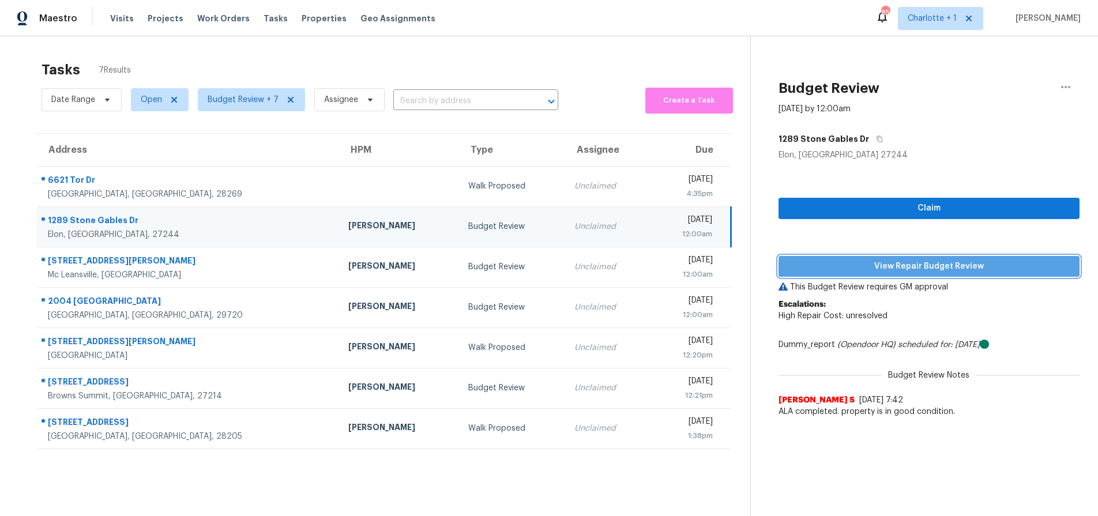
click at [877, 259] on span "View Repair Budget Review" at bounding box center [929, 266] width 282 height 14
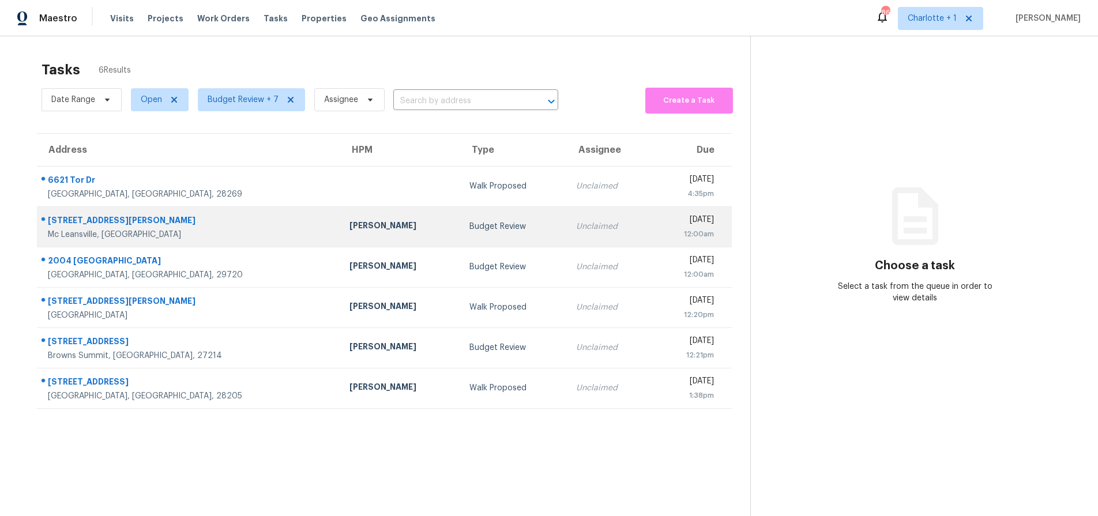
click at [340, 240] on td "[PERSON_NAME]" at bounding box center [400, 226] width 120 height 40
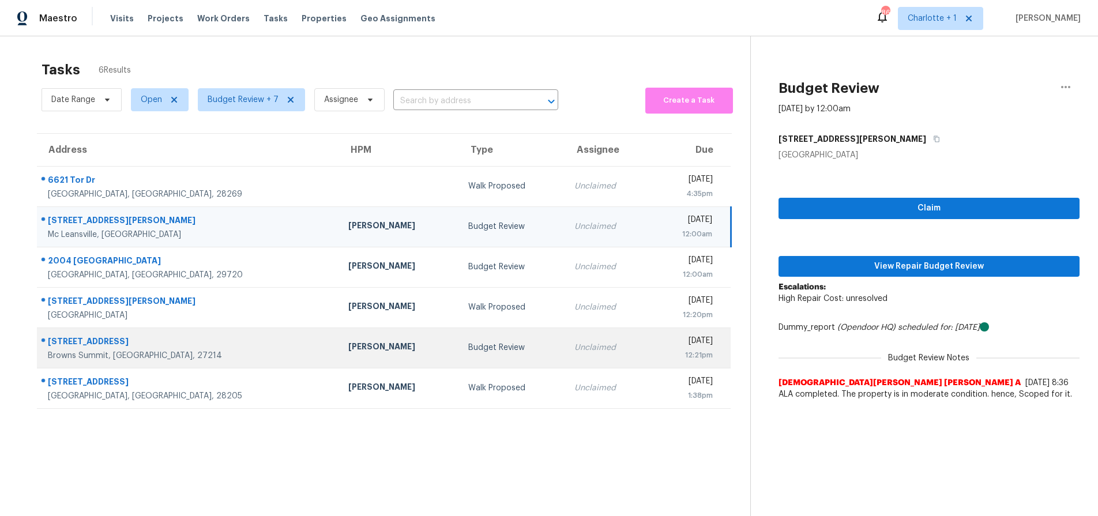
click at [468, 352] on div "Budget Review" at bounding box center [512, 348] width 88 height 12
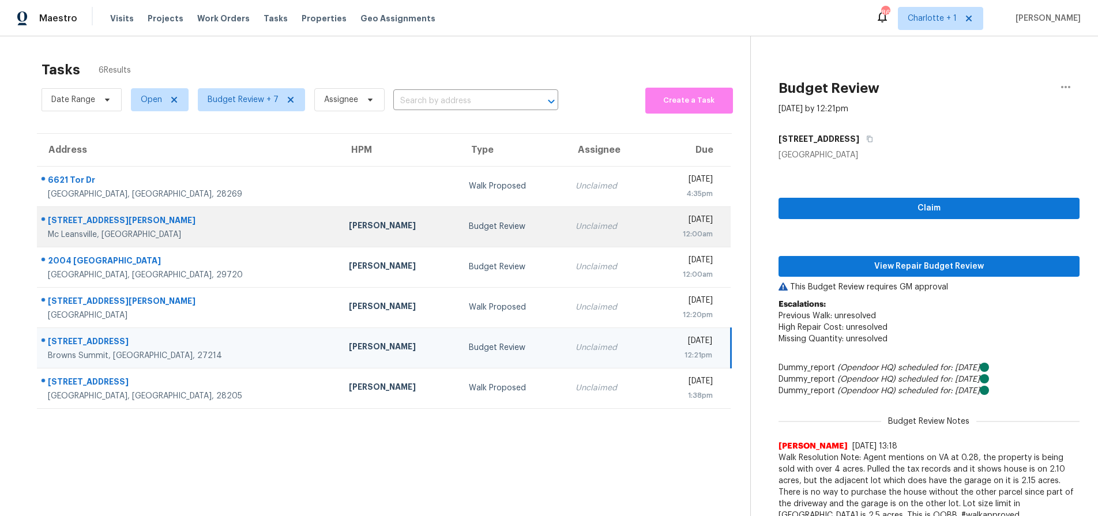
click at [469, 230] on div "Budget Review" at bounding box center [513, 227] width 88 height 12
